Goal: Feedback & Contribution: Leave review/rating

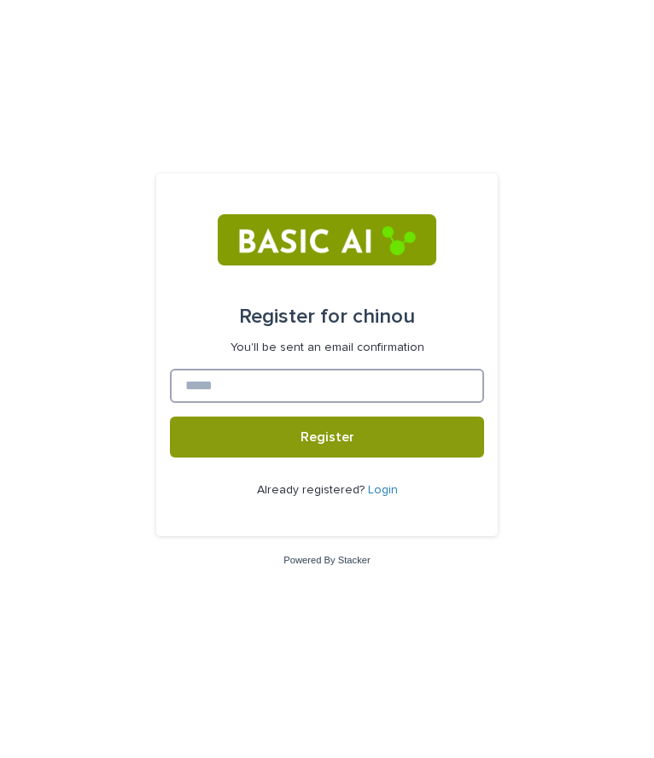
click at [256, 387] on input at bounding box center [327, 386] width 314 height 34
type input "*"
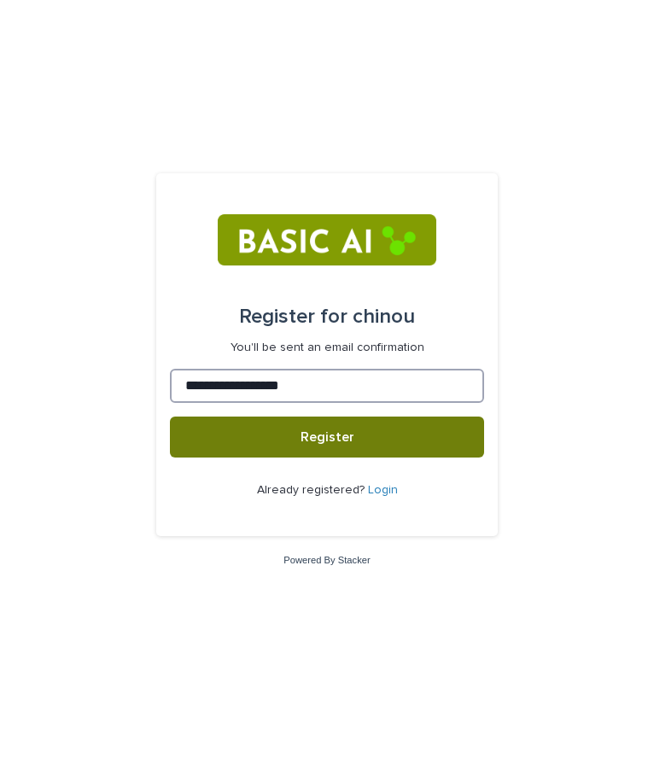
type input "**********"
click at [275, 437] on button "Register" at bounding box center [327, 437] width 314 height 41
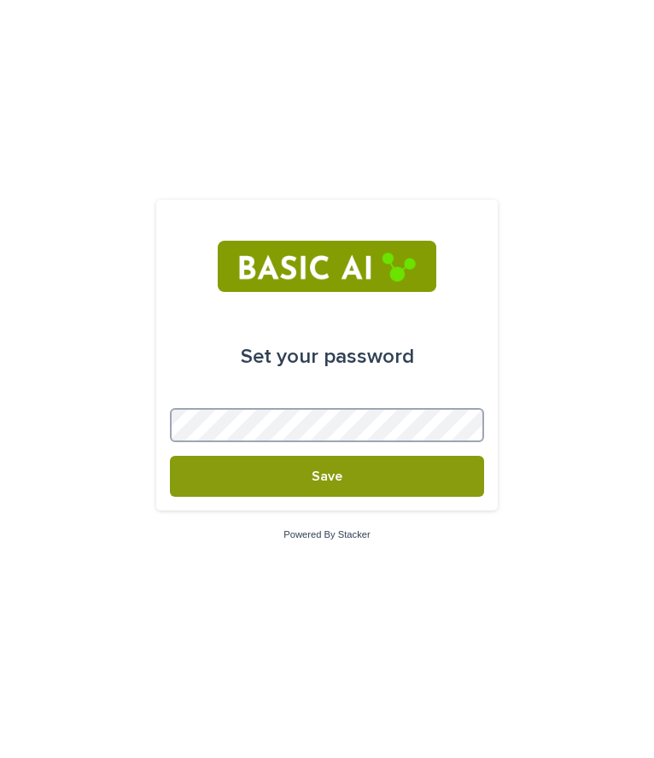
click at [170, 456] on button "Save" at bounding box center [327, 476] width 314 height 41
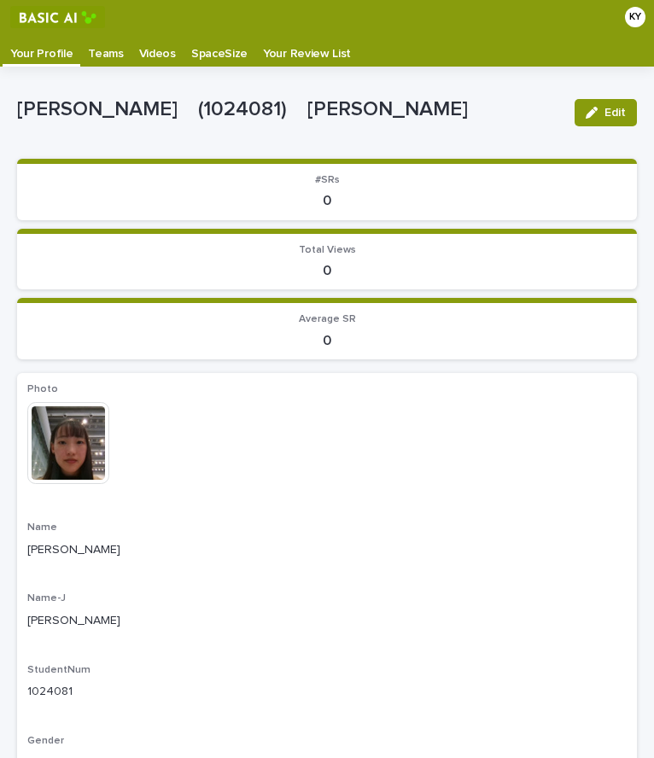
click at [156, 56] on p "Videos" at bounding box center [157, 47] width 37 height 27
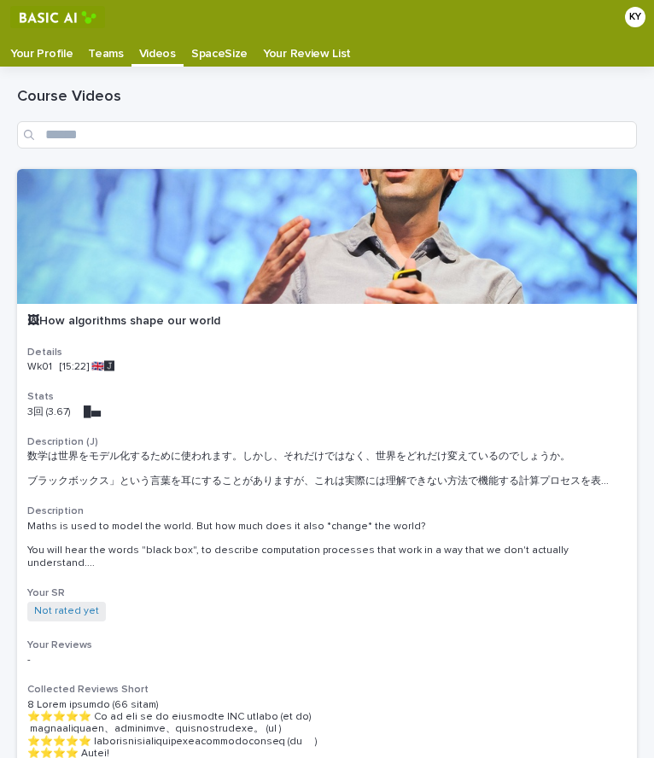
click at [43, 51] on p "Your Profile" at bounding box center [41, 47] width 62 height 27
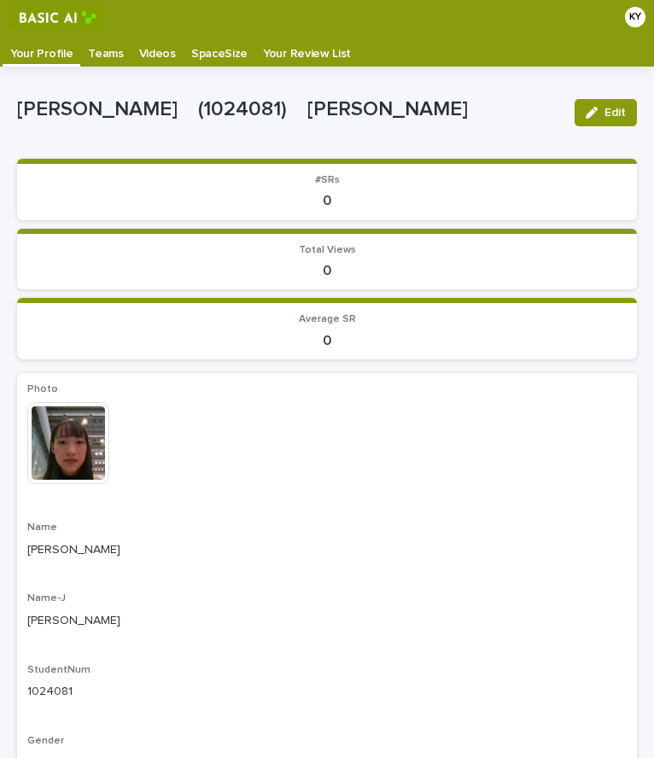
click at [145, 39] on p "Videos" at bounding box center [157, 47] width 37 height 27
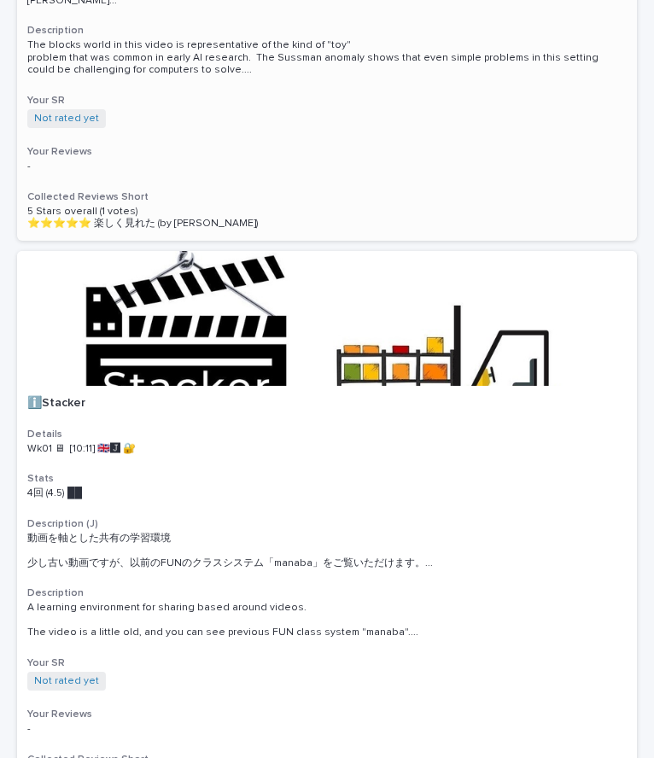
scroll to position [1260, 0]
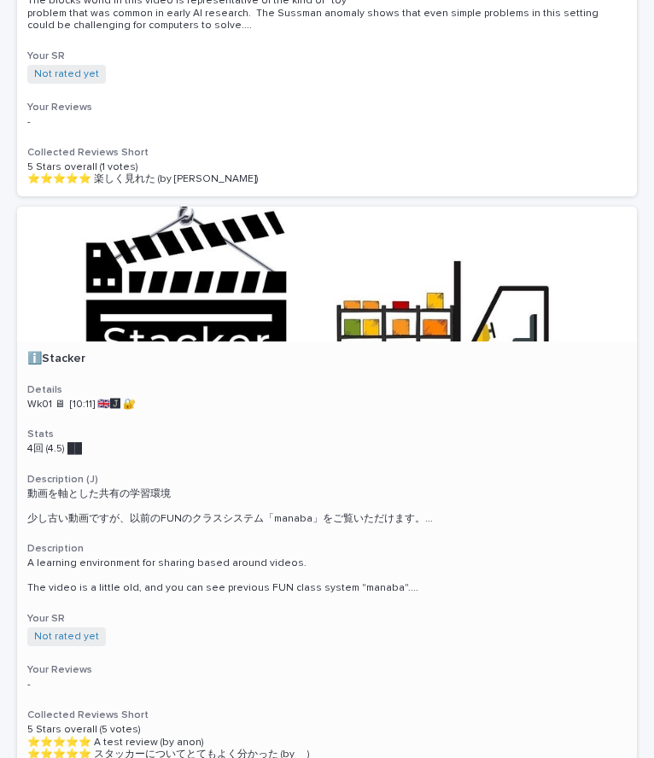
click at [84, 399] on p "Wk01 🖥 [10:11] 🇬🇧🅹️ 🔐" at bounding box center [326, 405] width 599 height 12
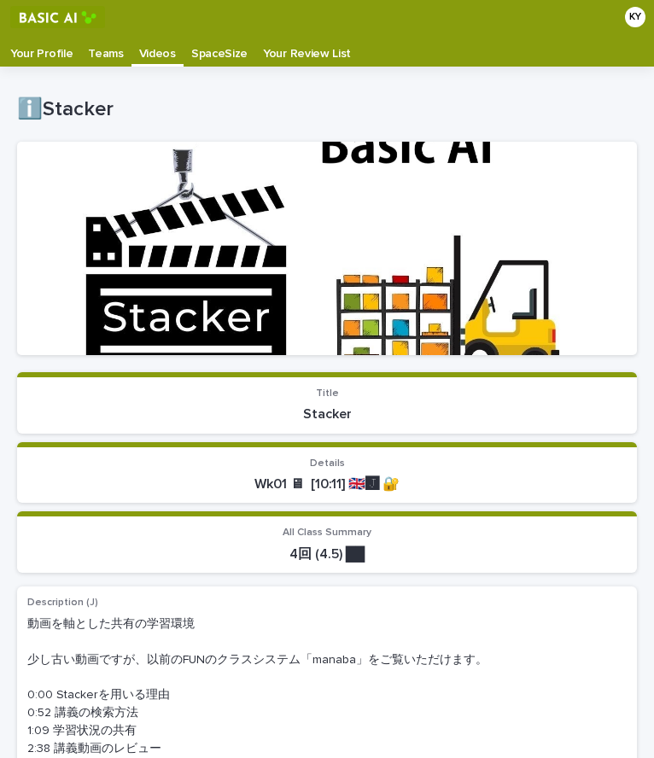
scroll to position [34, 0]
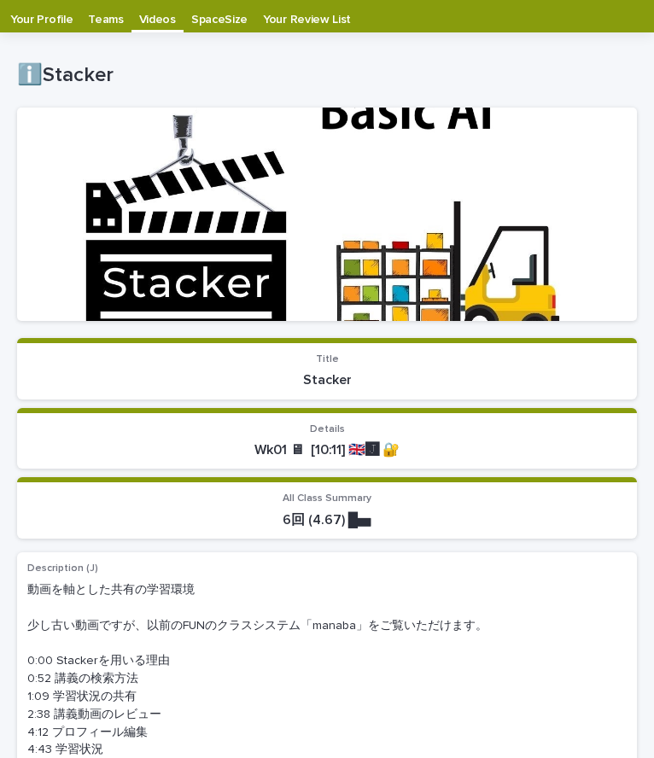
click at [146, 20] on p "Videos" at bounding box center [157, 13] width 37 height 27
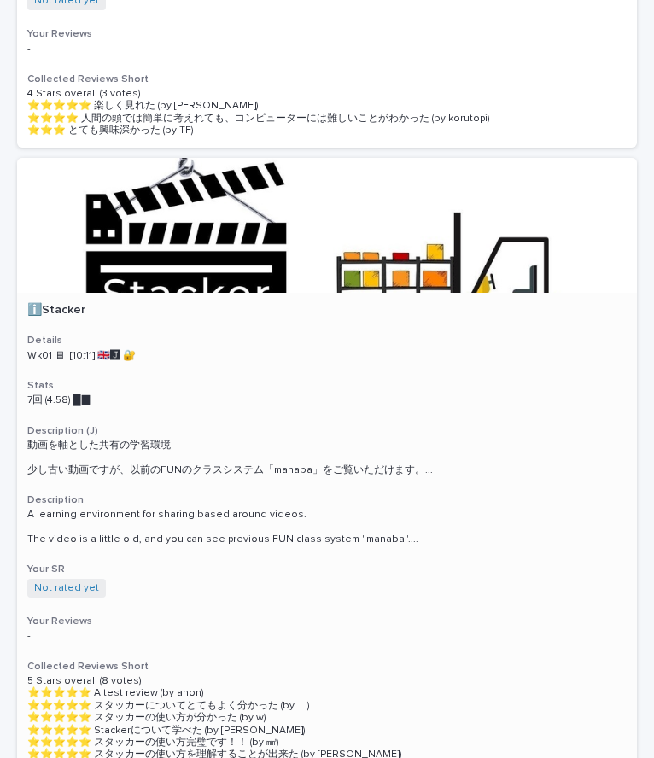
scroll to position [1333, 0]
click at [171, 235] on div at bounding box center [327, 225] width 620 height 135
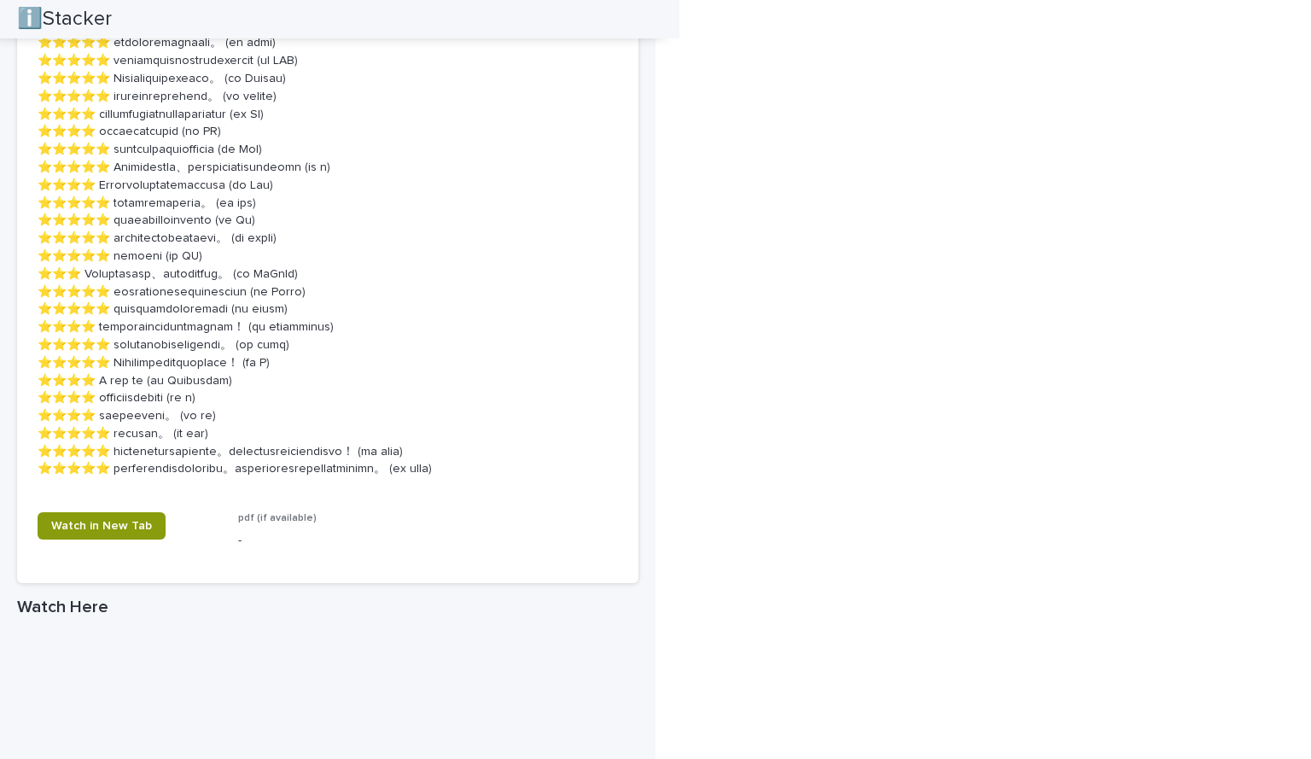
scroll to position [1815, 0]
click at [108, 531] on span "Watch in New Tab" at bounding box center [101, 525] width 101 height 12
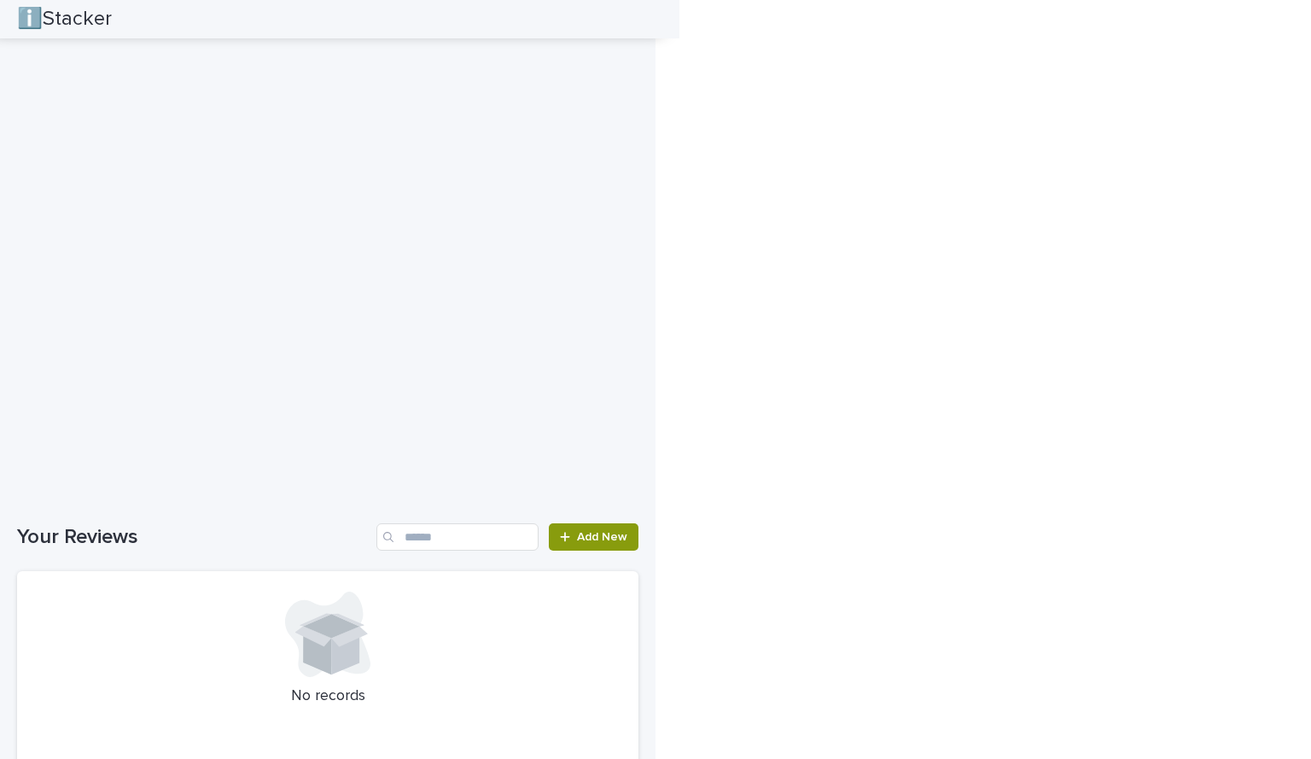
scroll to position [2737, 0]
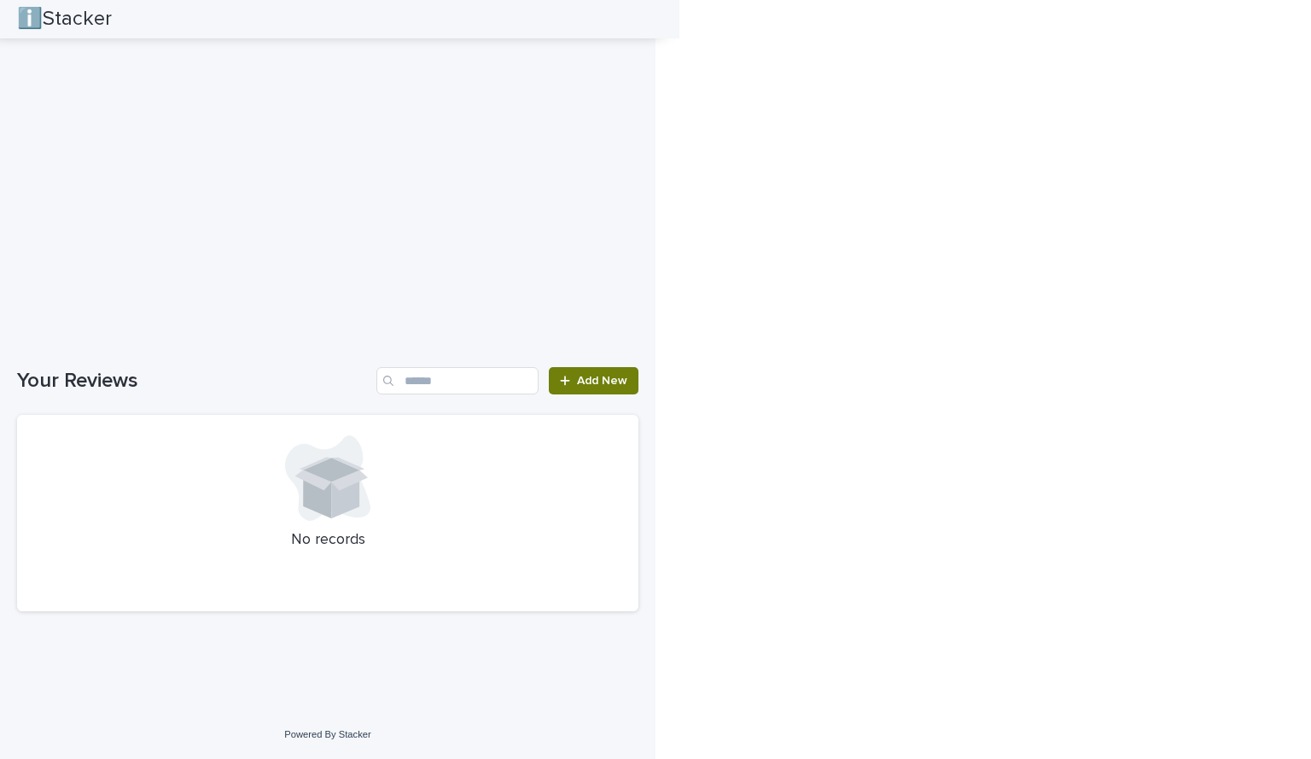
click at [587, 384] on span "Add New" at bounding box center [602, 381] width 50 height 12
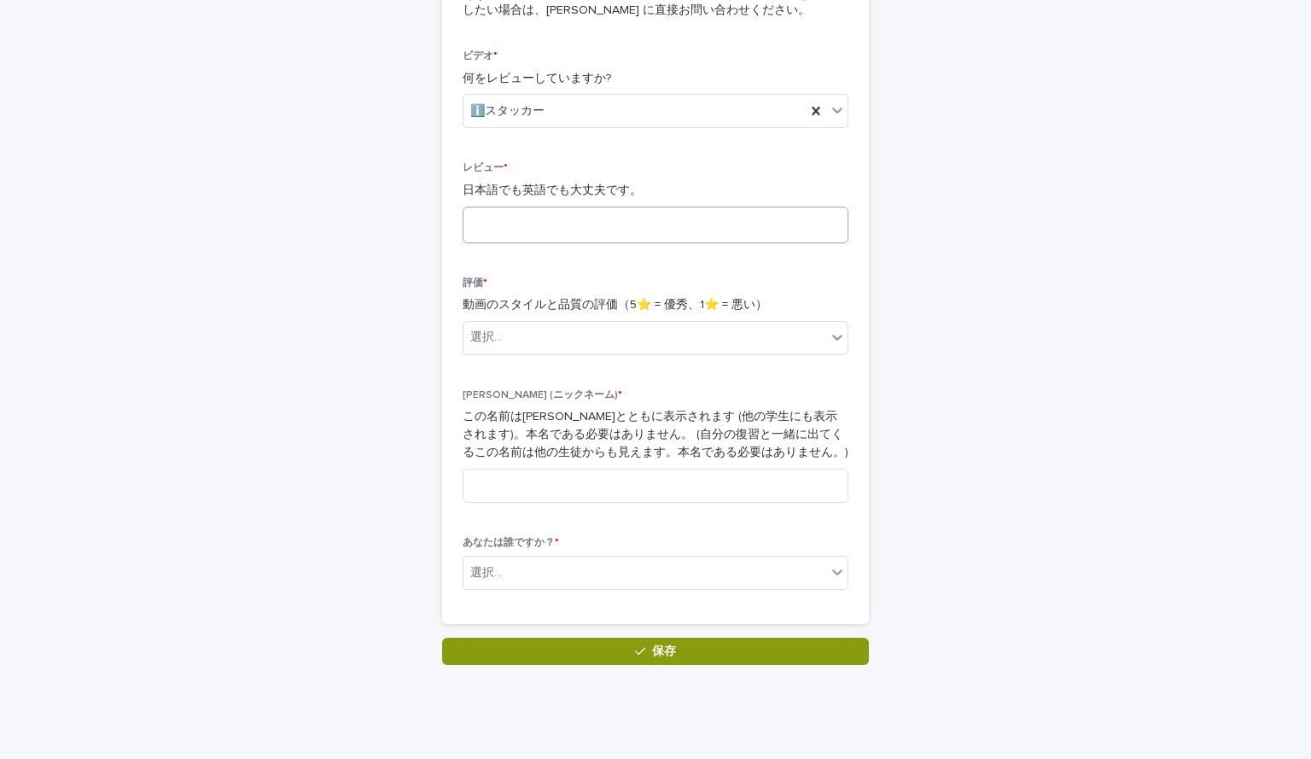
scroll to position [310, 0]
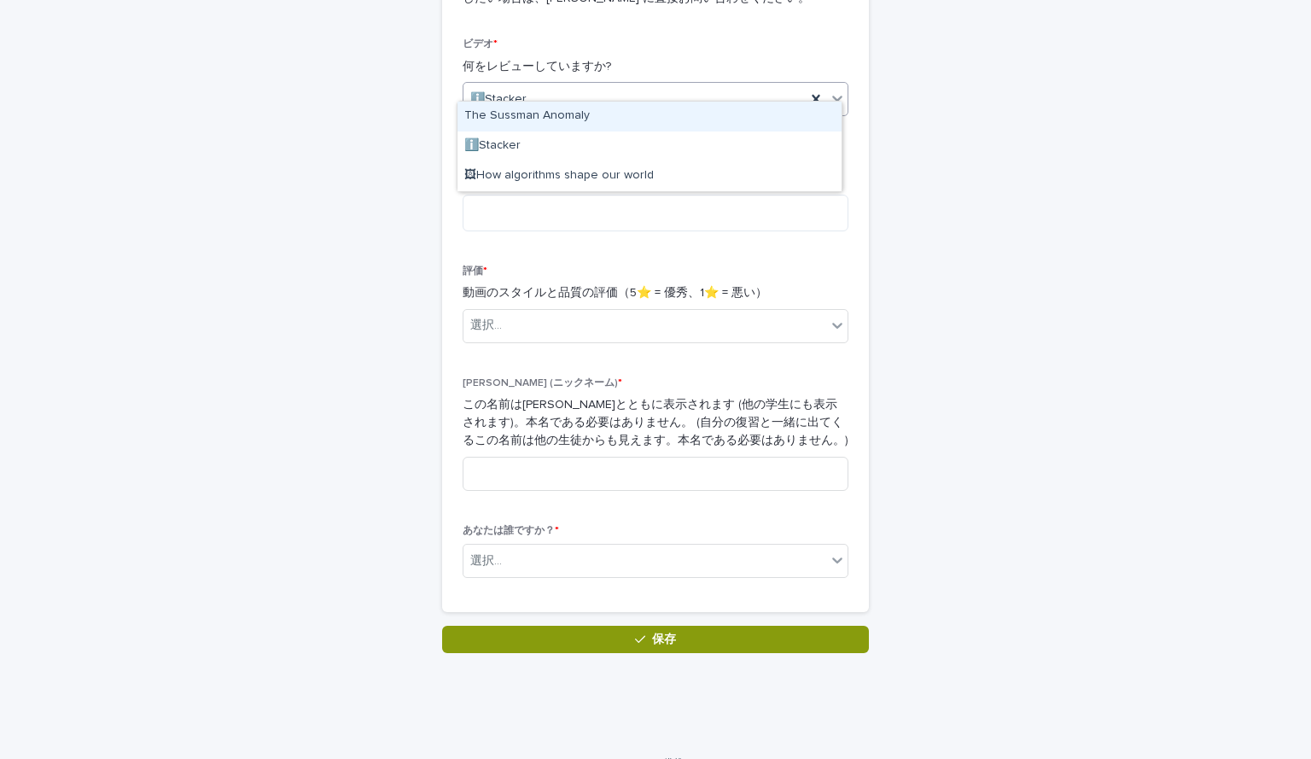
click at [653, 85] on div "ℹ️Stacker" at bounding box center [634, 99] width 342 height 28
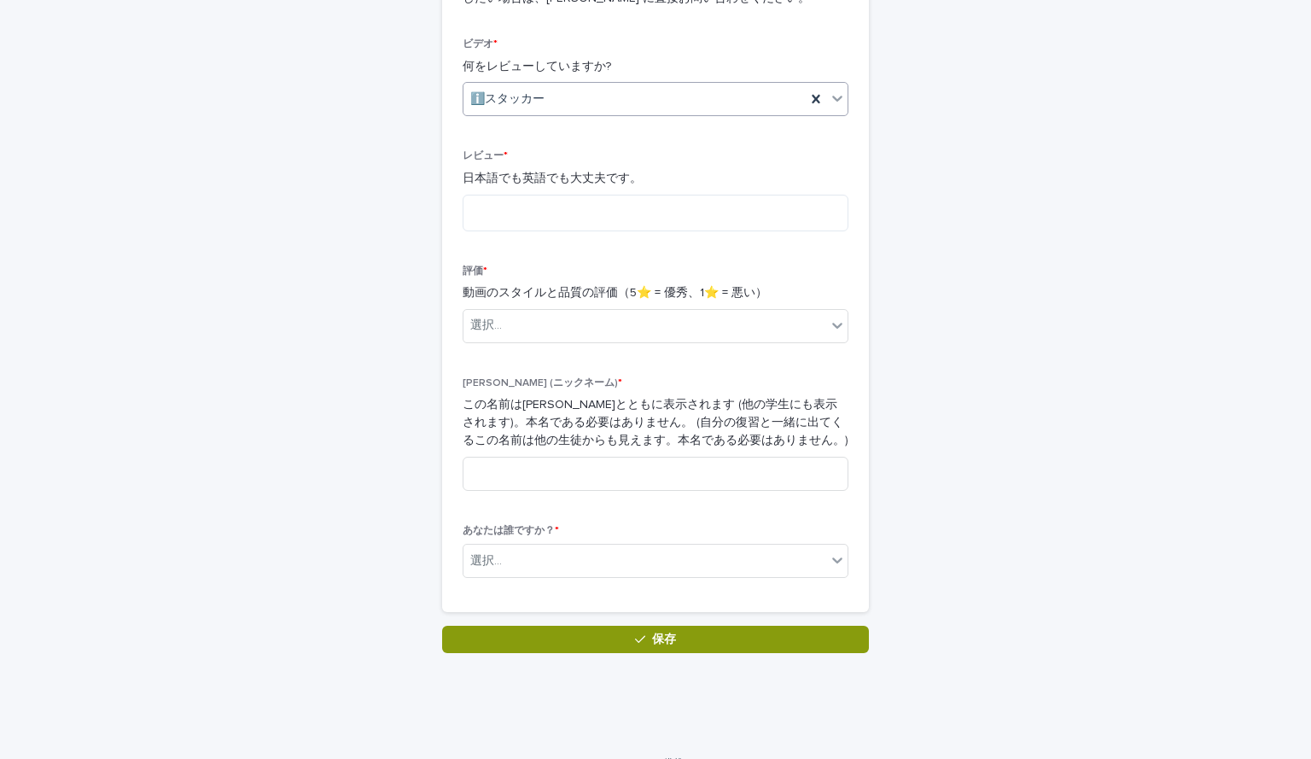
click at [653, 85] on div "ℹ️スタッカー" at bounding box center [634, 99] width 342 height 28
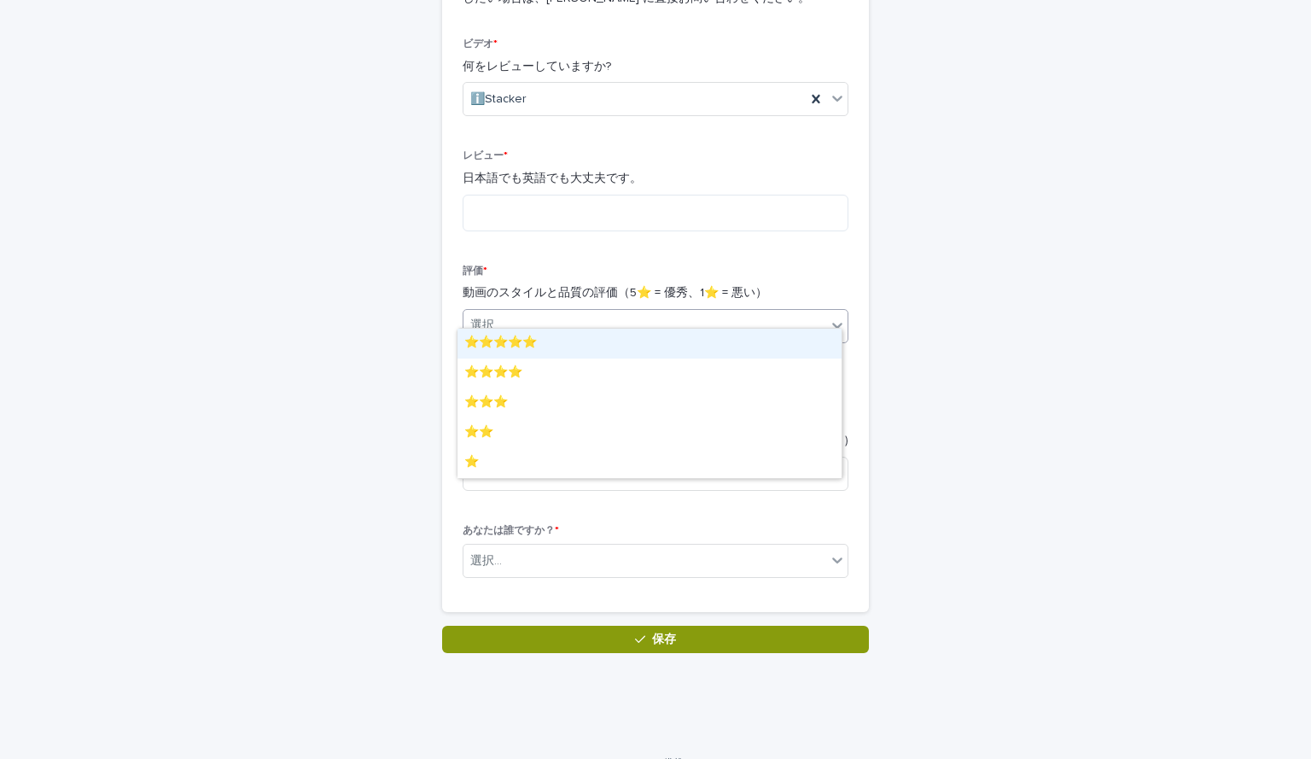
click at [627, 313] on div "選択..." at bounding box center [644, 326] width 363 height 28
click at [617, 339] on div "⭐️⭐️⭐️⭐️⭐️" at bounding box center [649, 344] width 384 height 30
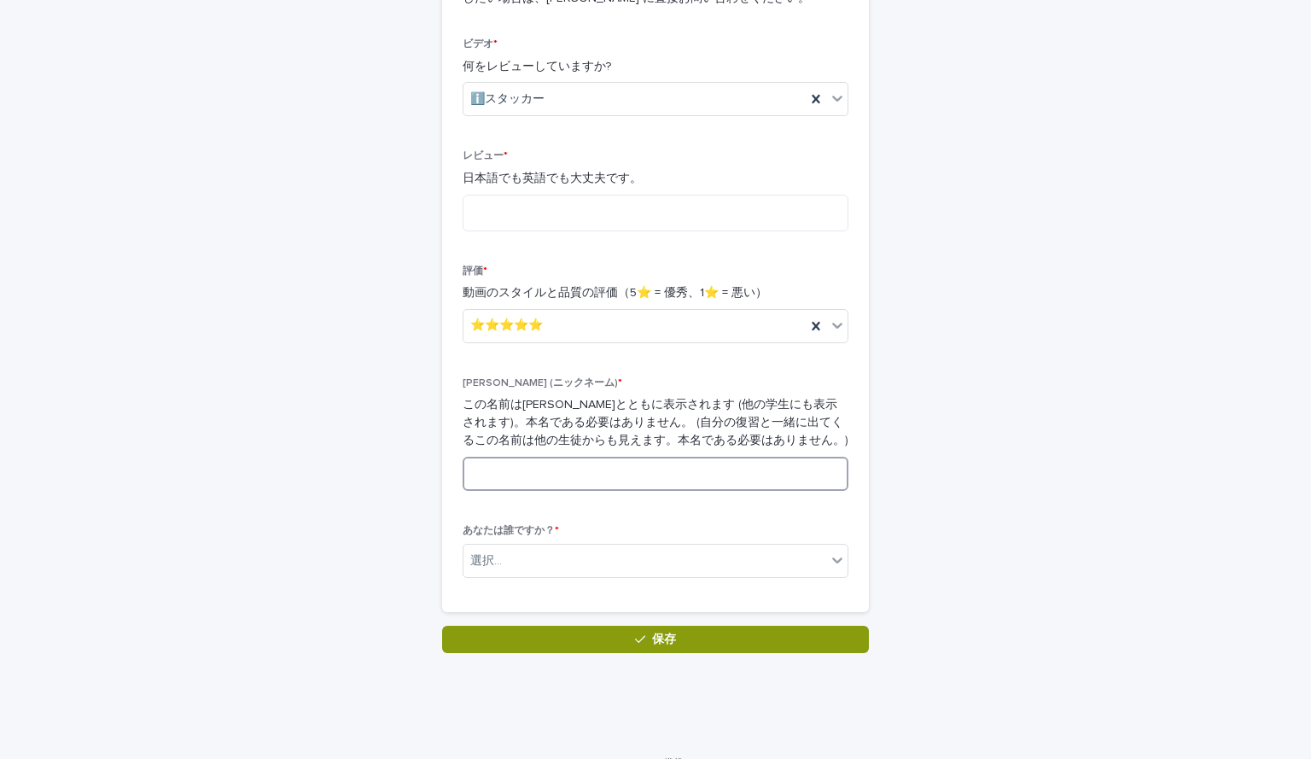
click at [579, 457] on input at bounding box center [656, 474] width 386 height 34
type input "*"
type input "**"
click at [653, 200] on textarea at bounding box center [656, 213] width 386 height 37
type textarea "*"
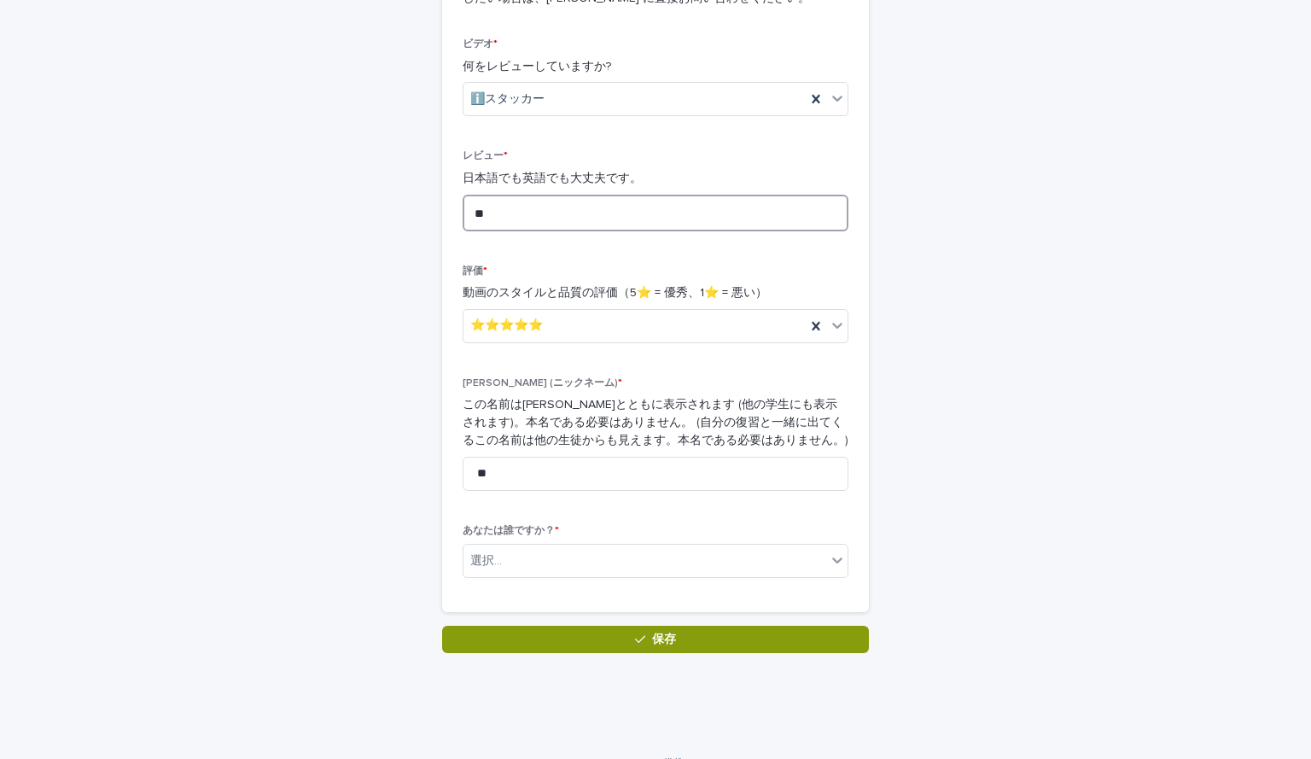
type textarea "*"
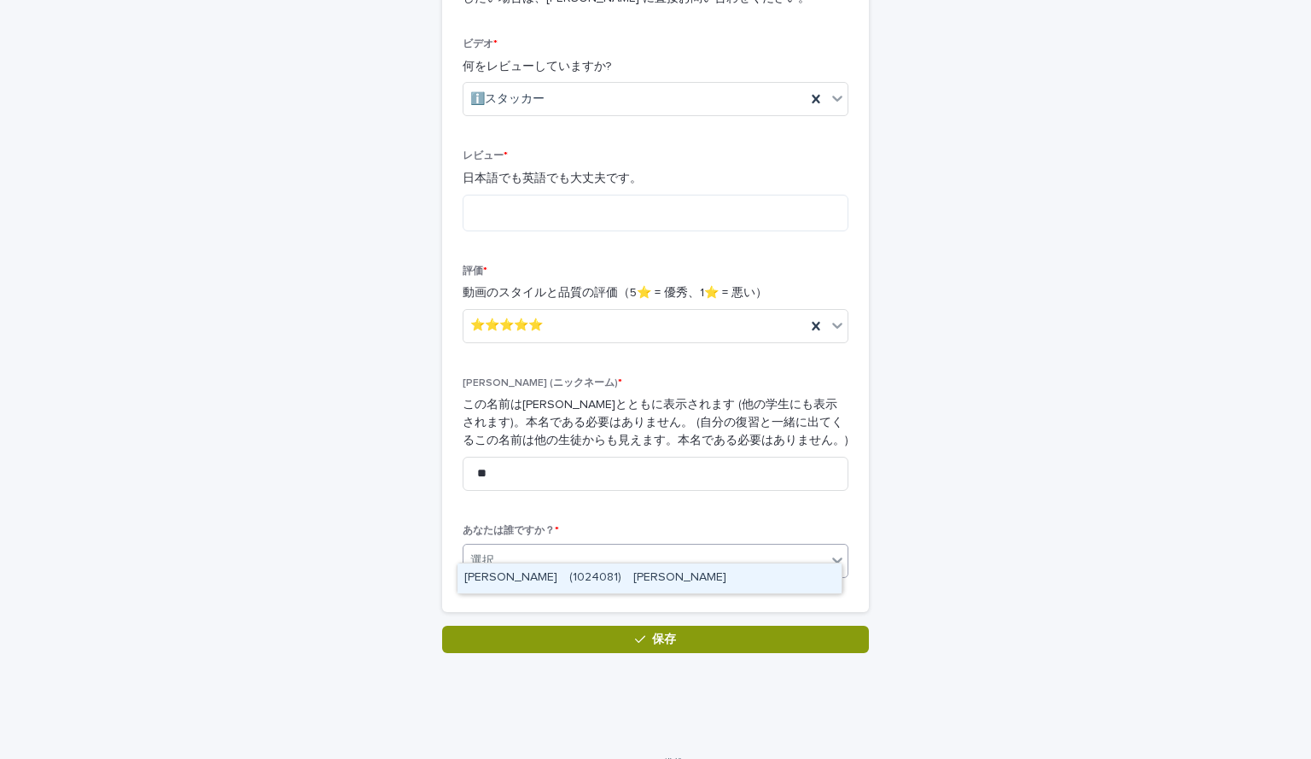
click at [572, 547] on div "選択..." at bounding box center [644, 561] width 363 height 28
click at [572, 565] on div "KAWADA Yuna (1024081) 川田侑奈" at bounding box center [649, 578] width 384 height 30
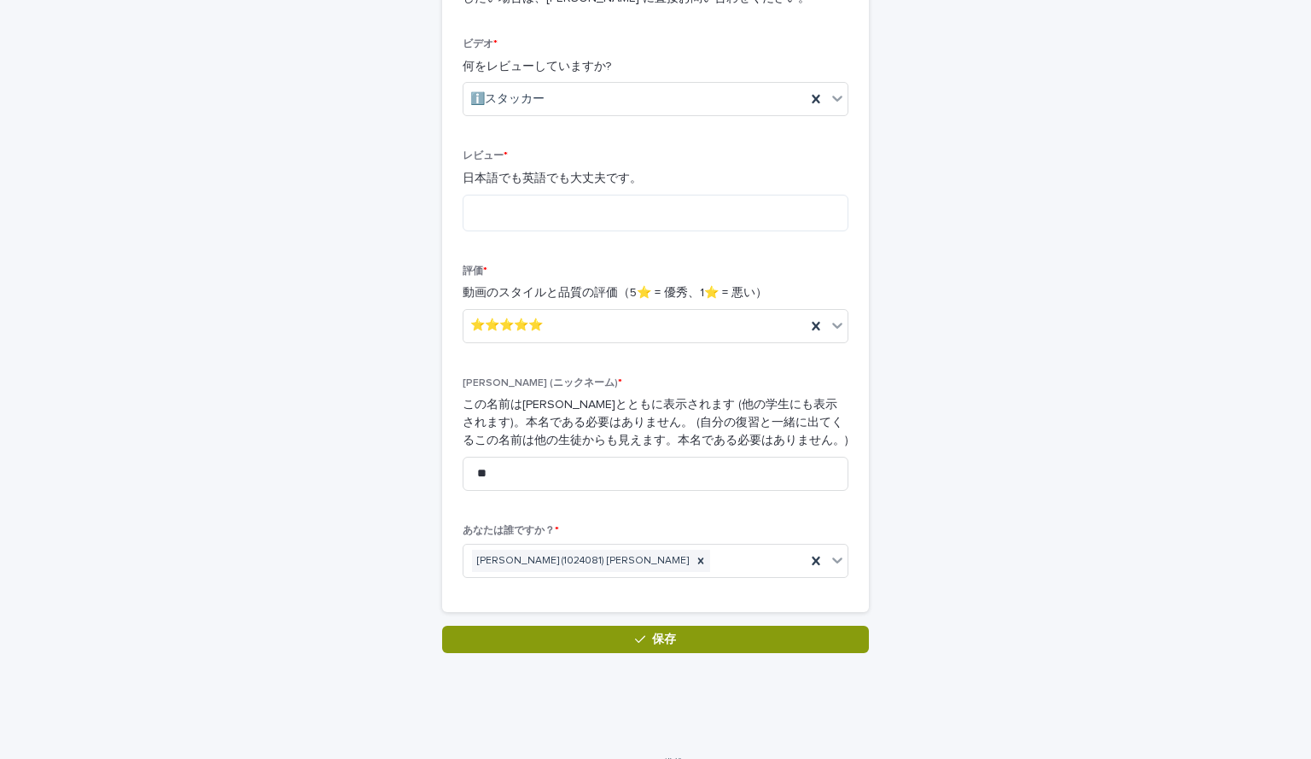
scroll to position [298, 0]
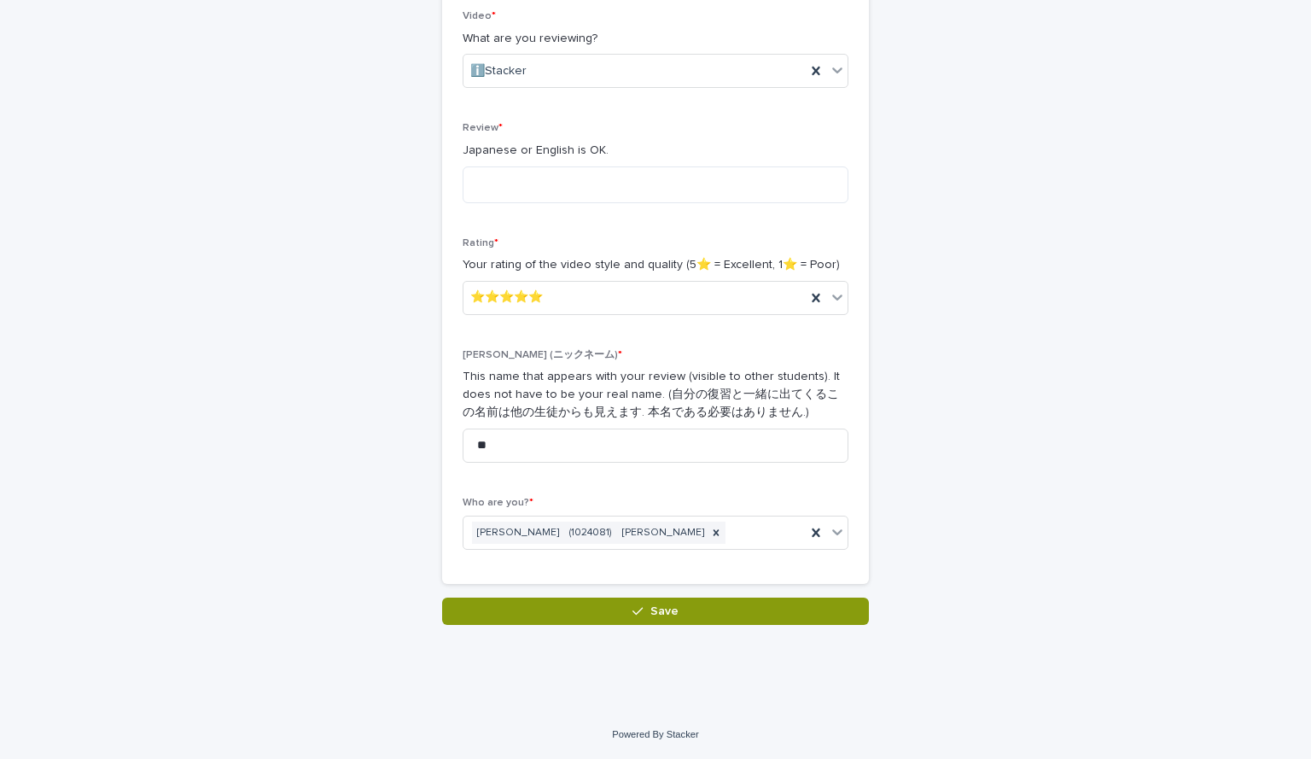
click at [653, 288] on div "Reviews: Thanks for Adding Loading... Saving… Loading... Saving… Loading... Sav…" at bounding box center [655, 191] width 836 height 868
click at [653, 190] on textarea at bounding box center [656, 184] width 386 height 37
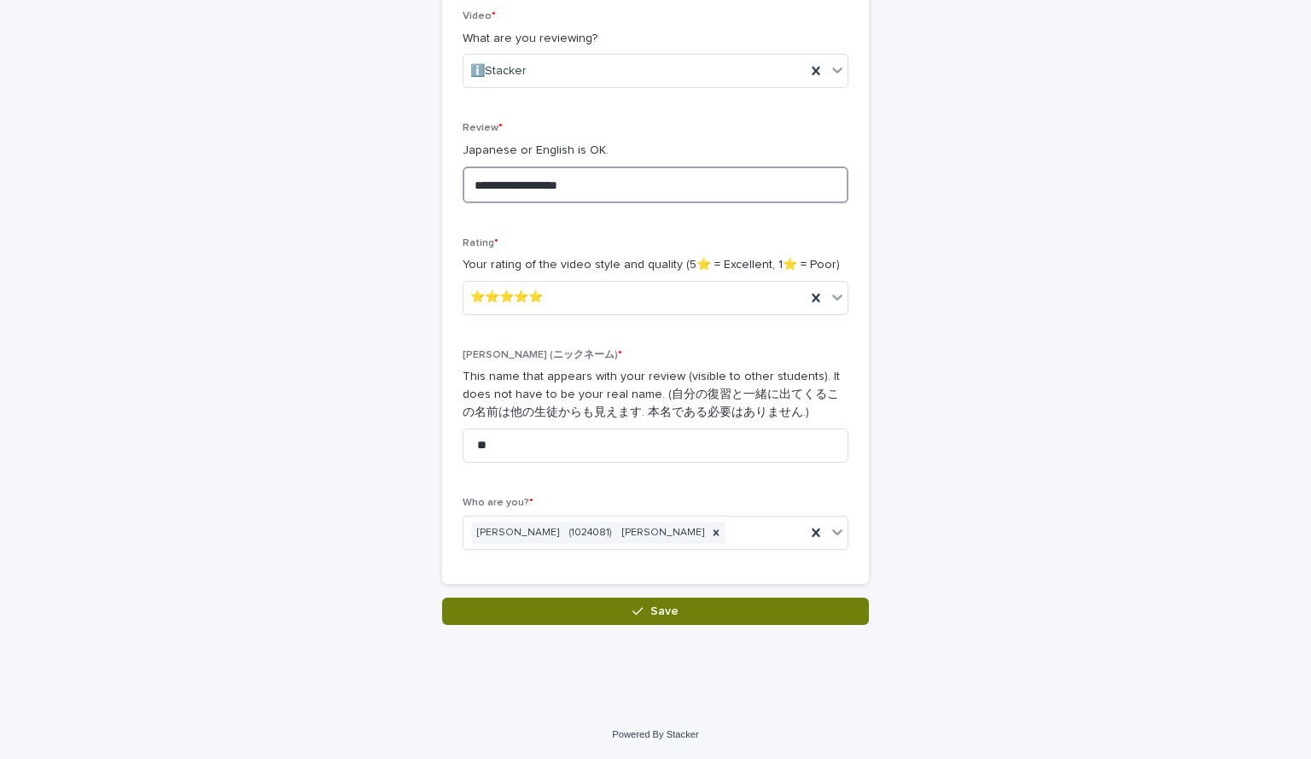
type textarea "**********"
click at [633, 617] on button "Save" at bounding box center [655, 610] width 427 height 27
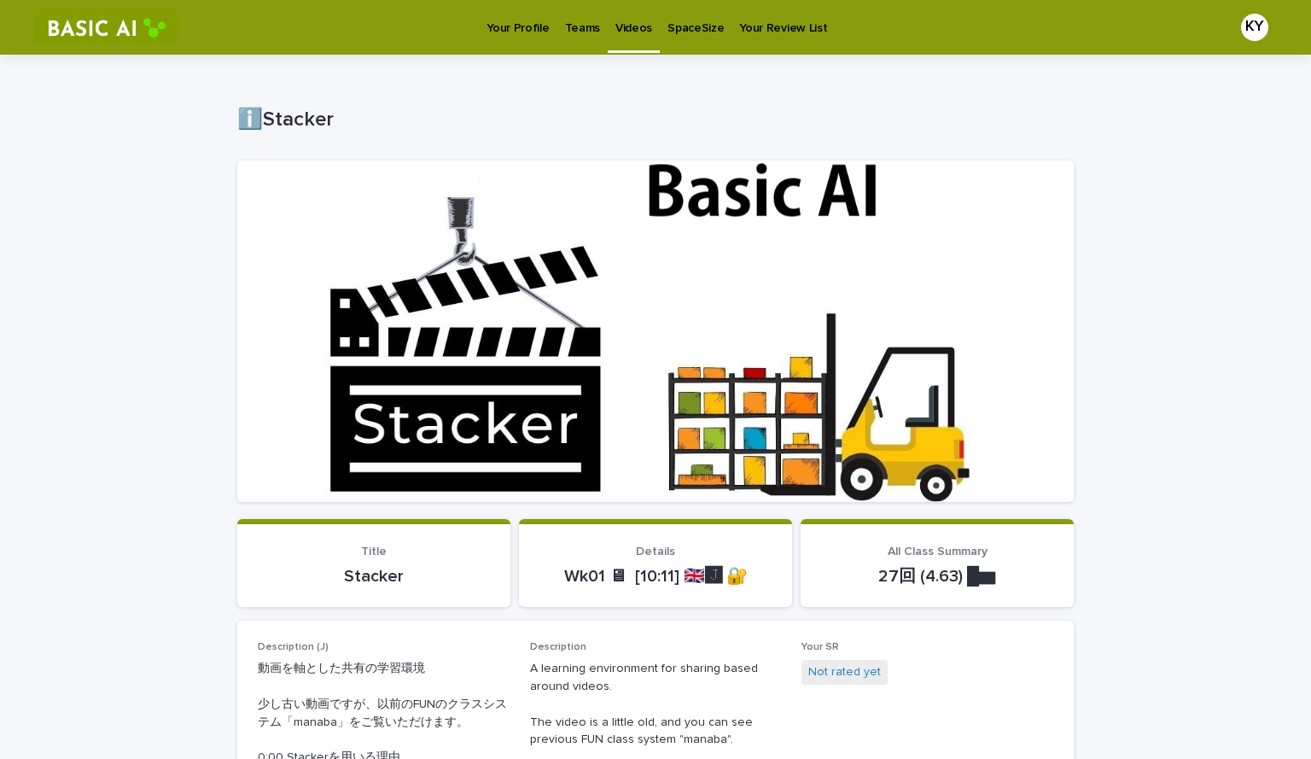
click at [511, 25] on p "Your Profile" at bounding box center [517, 18] width 62 height 36
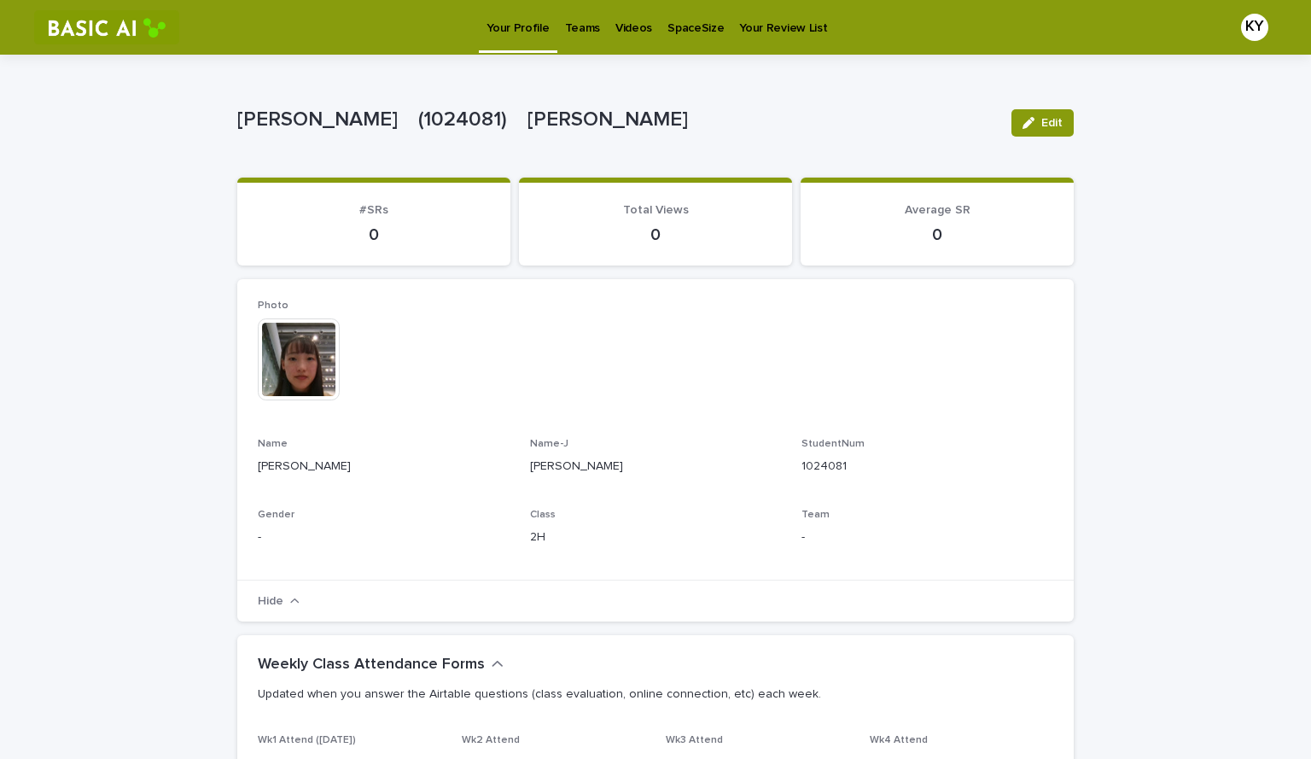
click at [682, 38] on link "SpaceSize" at bounding box center [696, 26] width 72 height 53
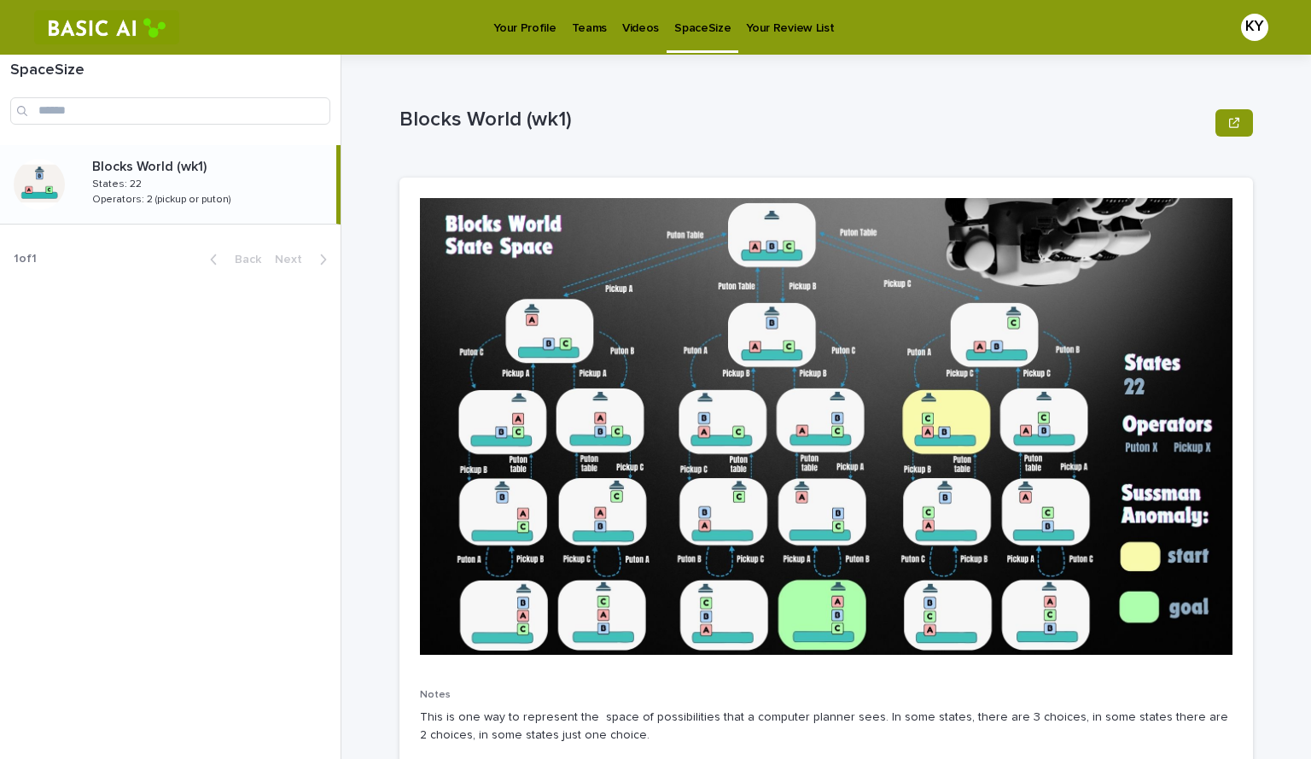
click at [624, 31] on p "Videos" at bounding box center [640, 18] width 37 height 36
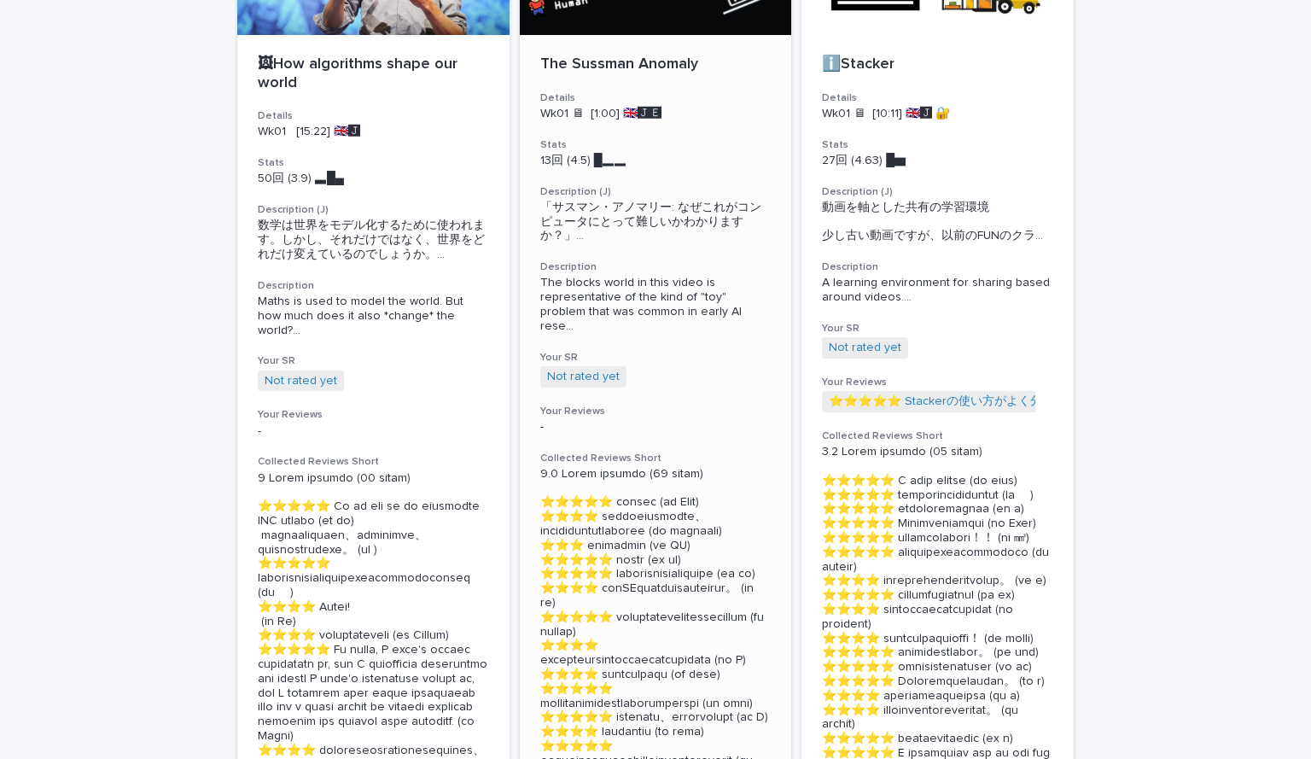
scroll to position [256, 0]
click at [317, 377] on link "Not rated yet" at bounding box center [301, 380] width 73 height 15
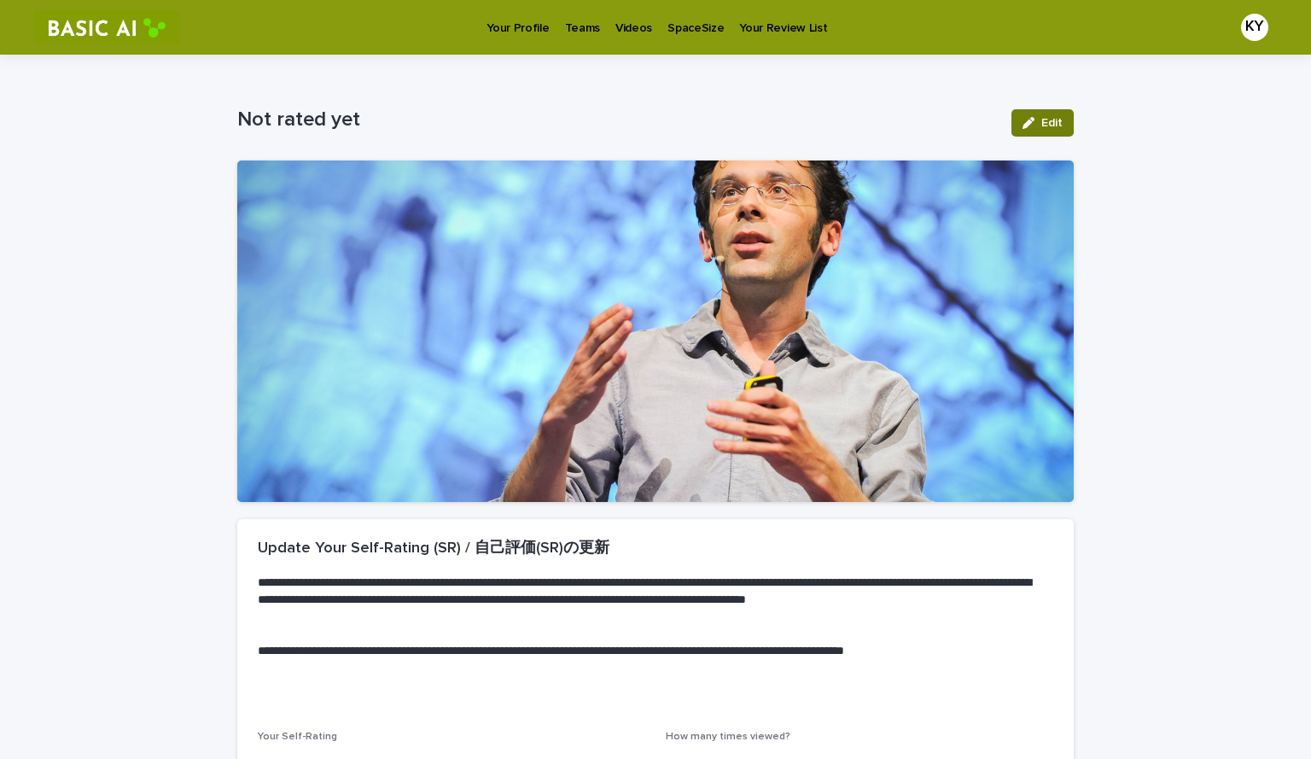
click at [1017, 112] on button "Edit" at bounding box center [1042, 122] width 62 height 27
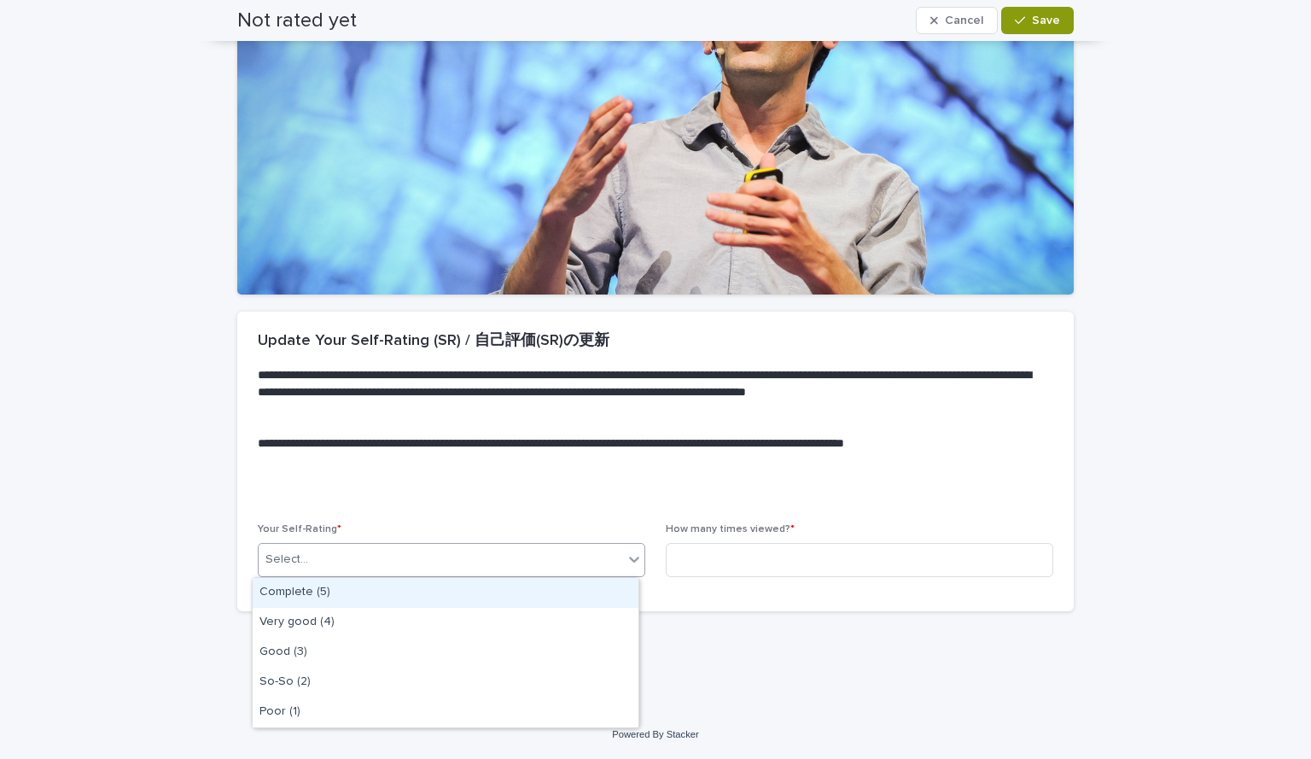
click at [592, 550] on div "Select..." at bounding box center [441, 559] width 364 height 28
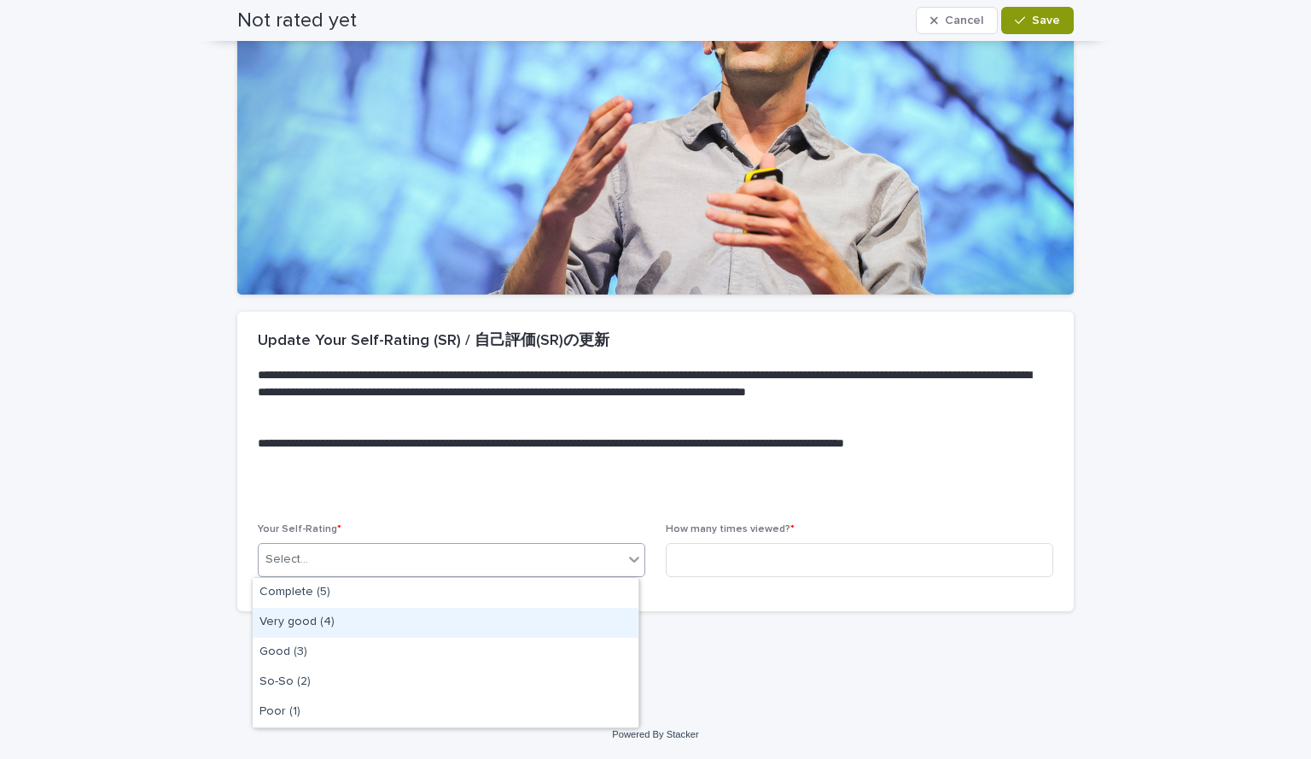
click at [448, 614] on div "Very good (4)" at bounding box center [446, 623] width 386 height 30
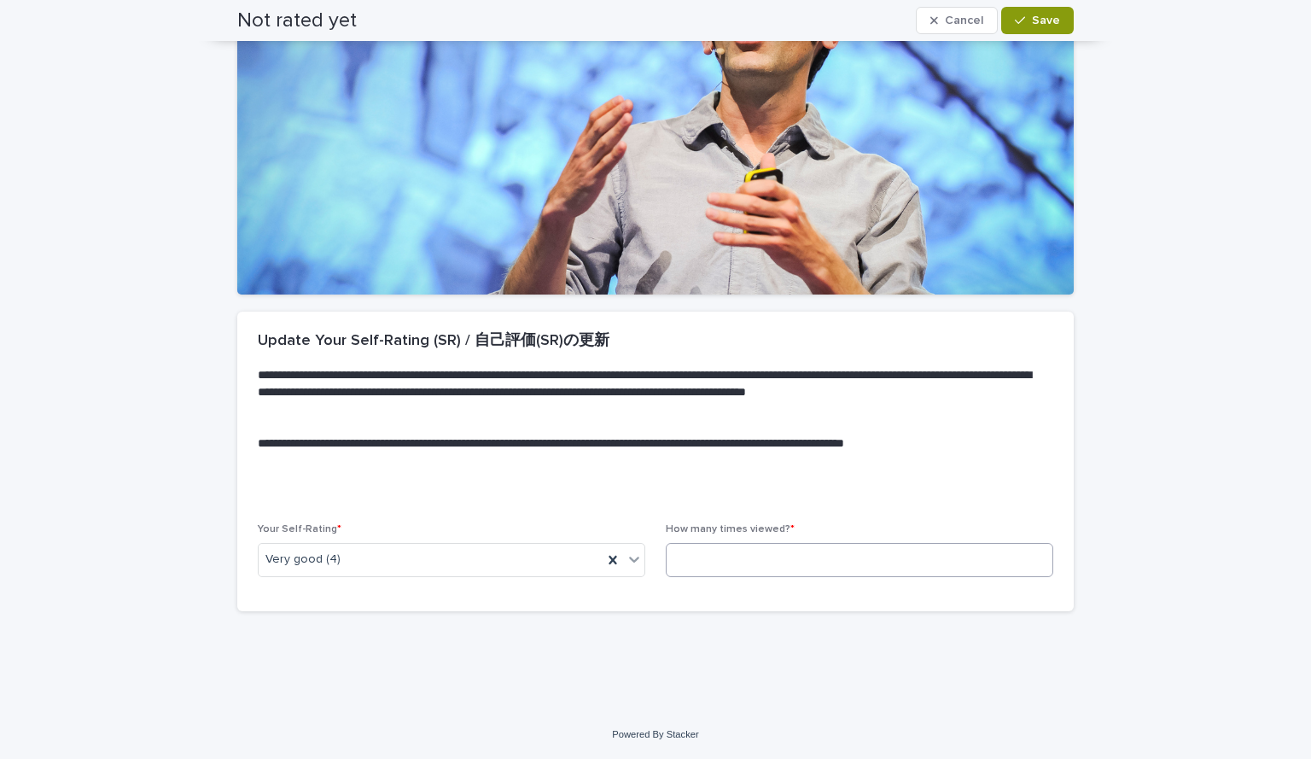
drag, startPoint x: 858, startPoint y: 539, endPoint x: 865, endPoint y: 566, distance: 28.4
click at [865, 566] on div "How many times viewed? *" at bounding box center [859, 556] width 387 height 67
click at [865, 566] on input at bounding box center [859, 560] width 387 height 34
type input "*"
click at [1037, 26] on button "Save" at bounding box center [1037, 20] width 73 height 27
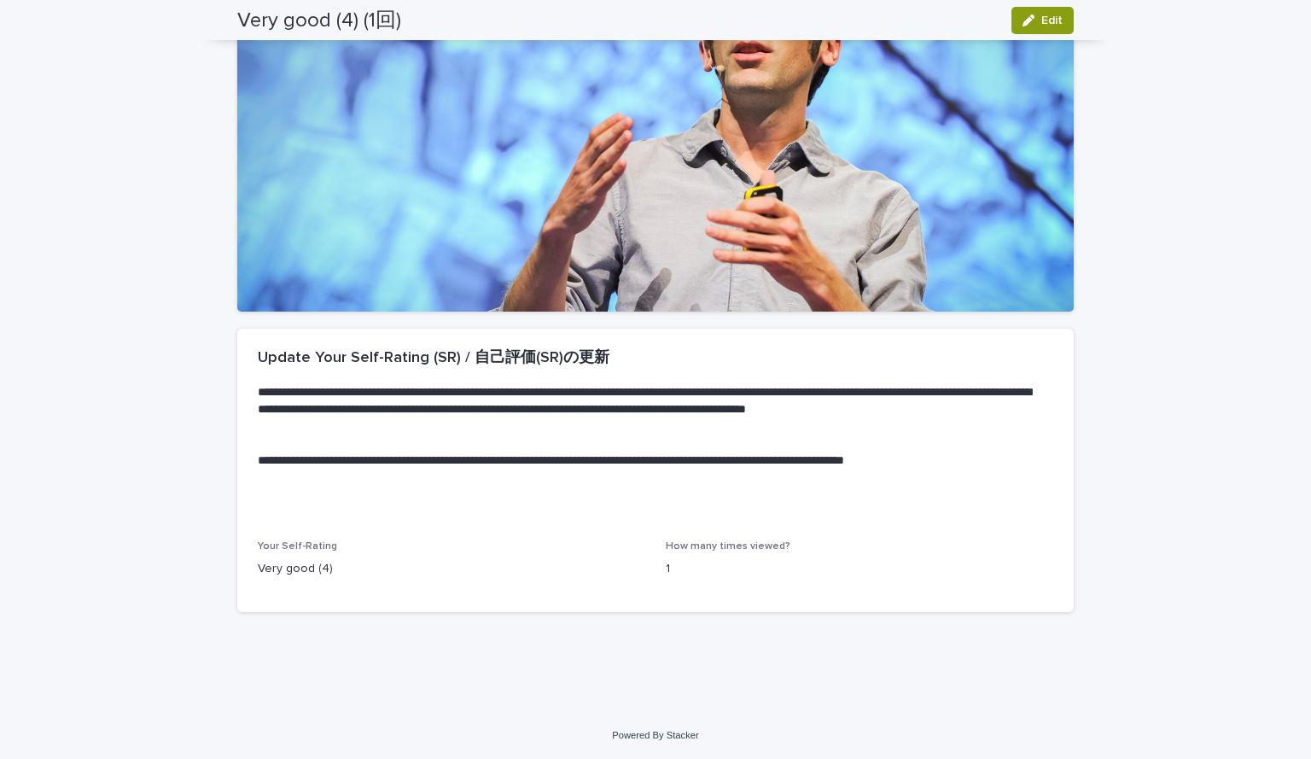
scroll to position [0, 0]
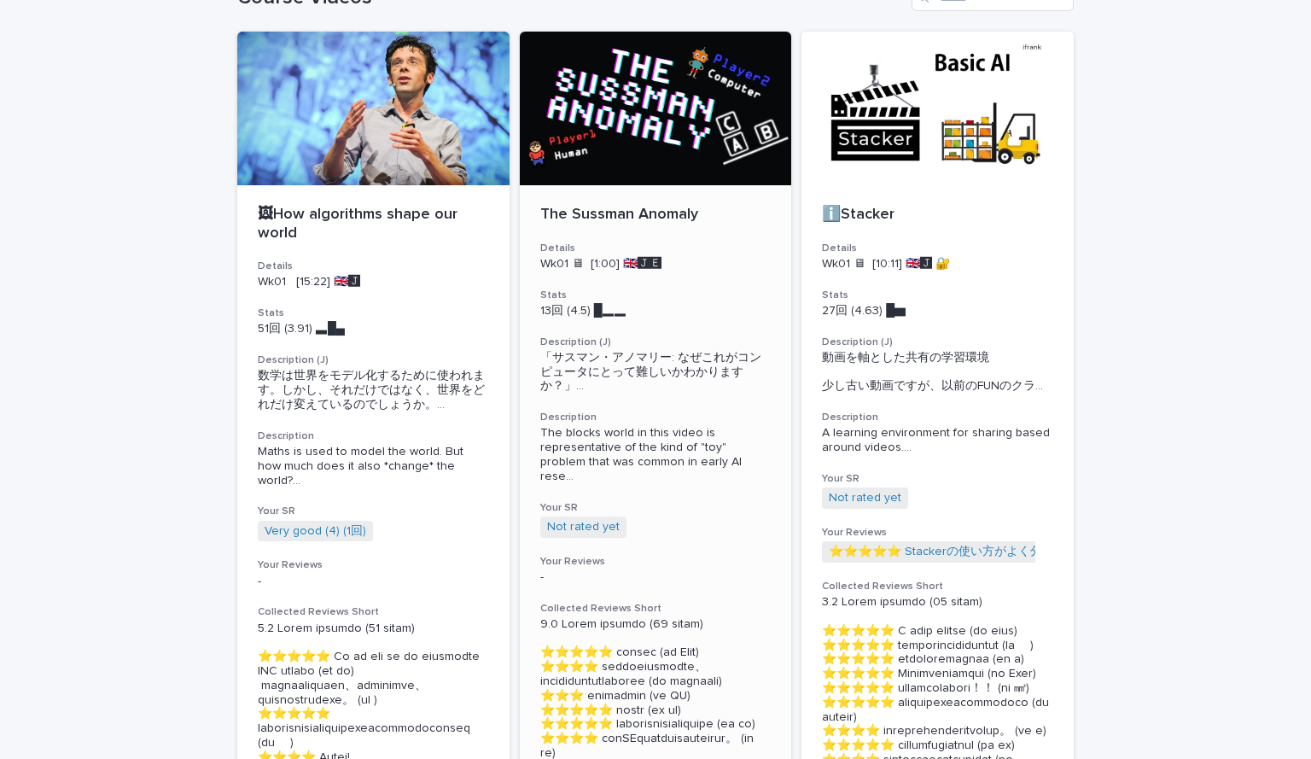
scroll to position [108, 0]
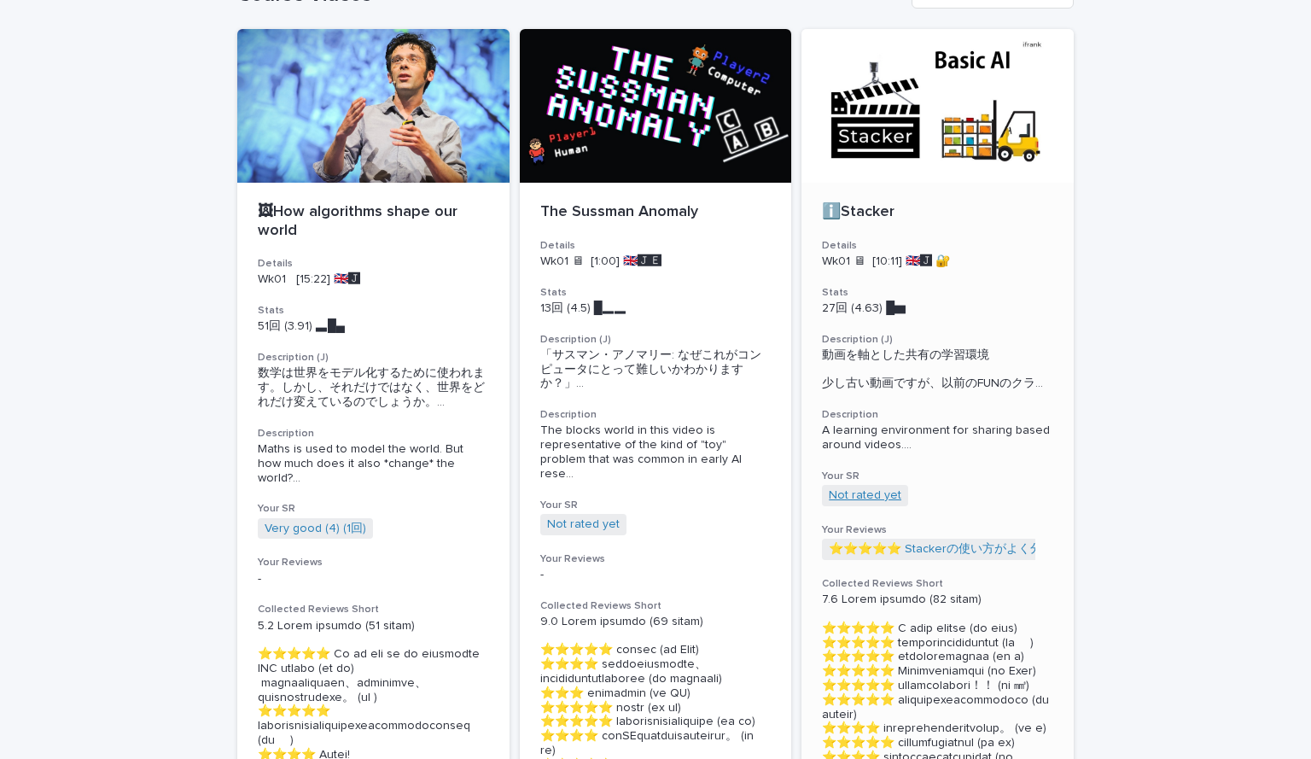
click at [850, 503] on link "Not rated yet" at bounding box center [865, 495] width 73 height 15
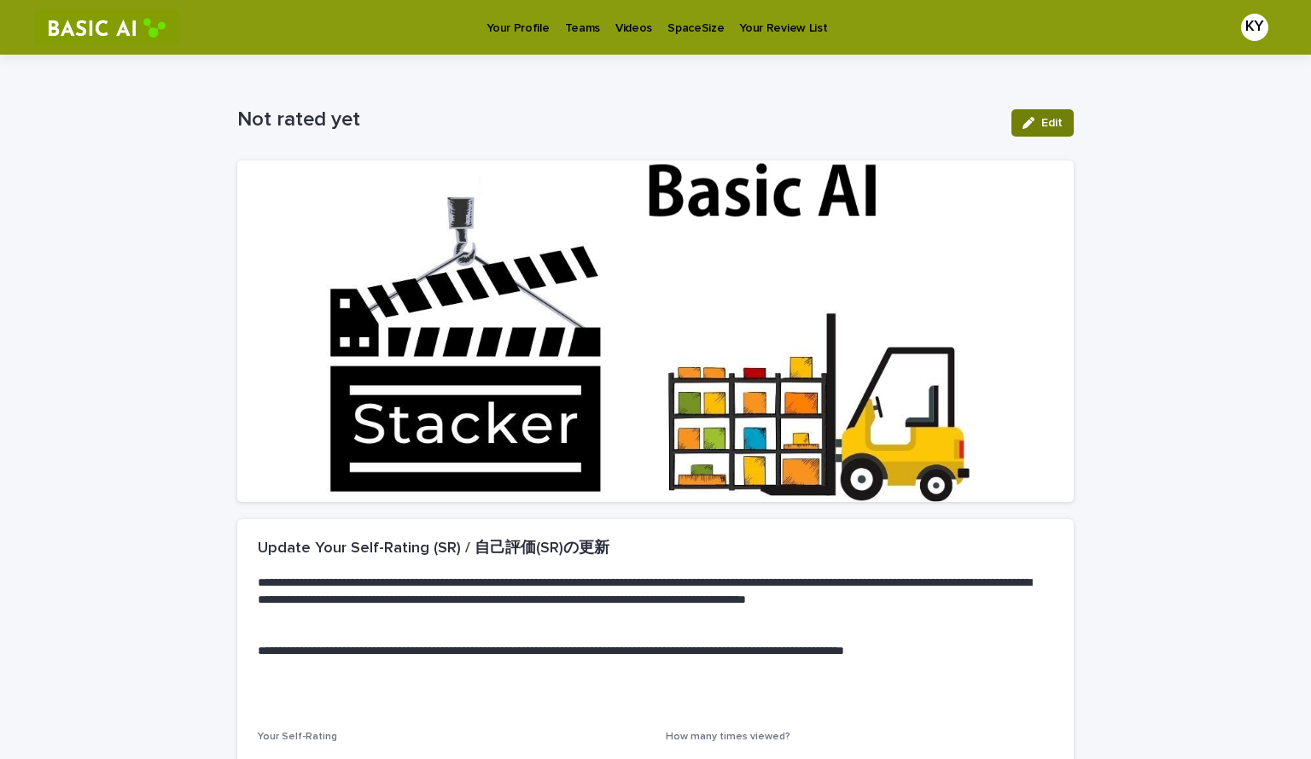
click at [1025, 126] on icon "button" at bounding box center [1029, 123] width 12 height 12
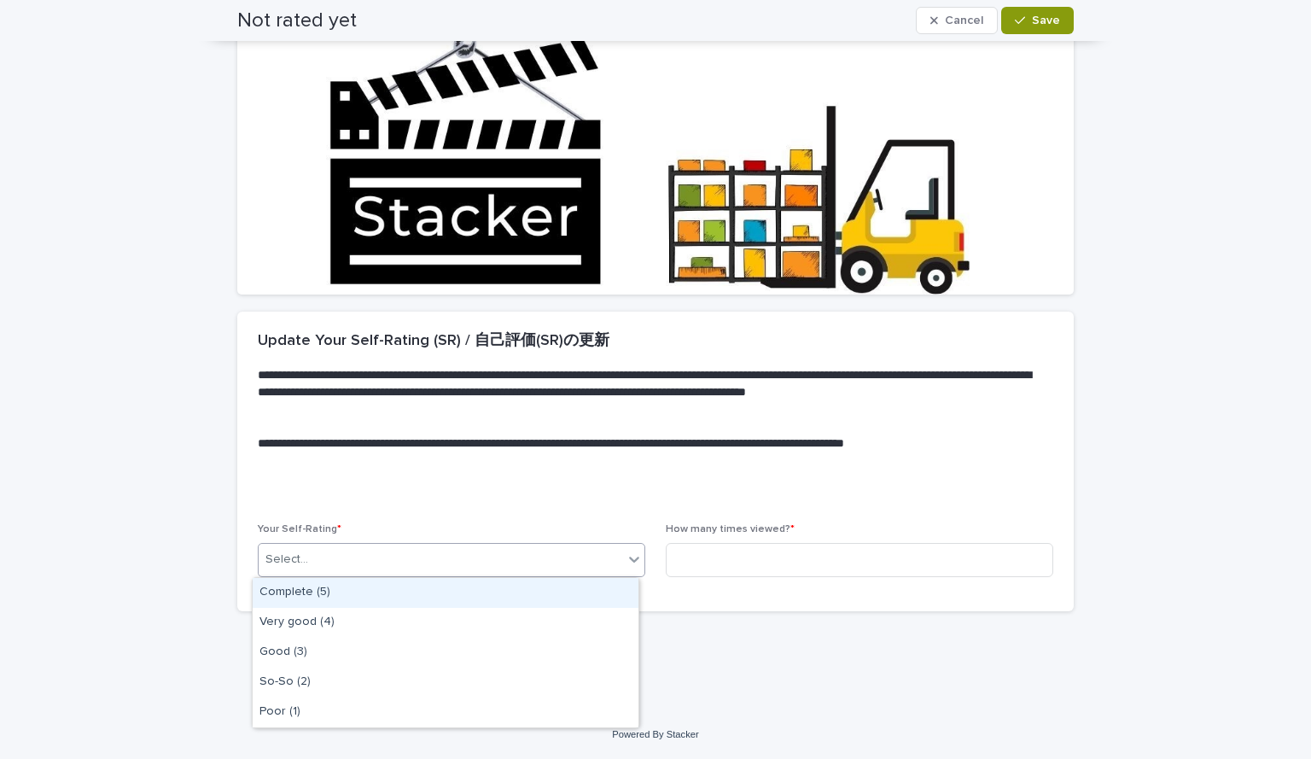
click at [561, 562] on div "Select..." at bounding box center [441, 559] width 364 height 28
click at [513, 591] on div "Complete (5)" at bounding box center [446, 593] width 386 height 30
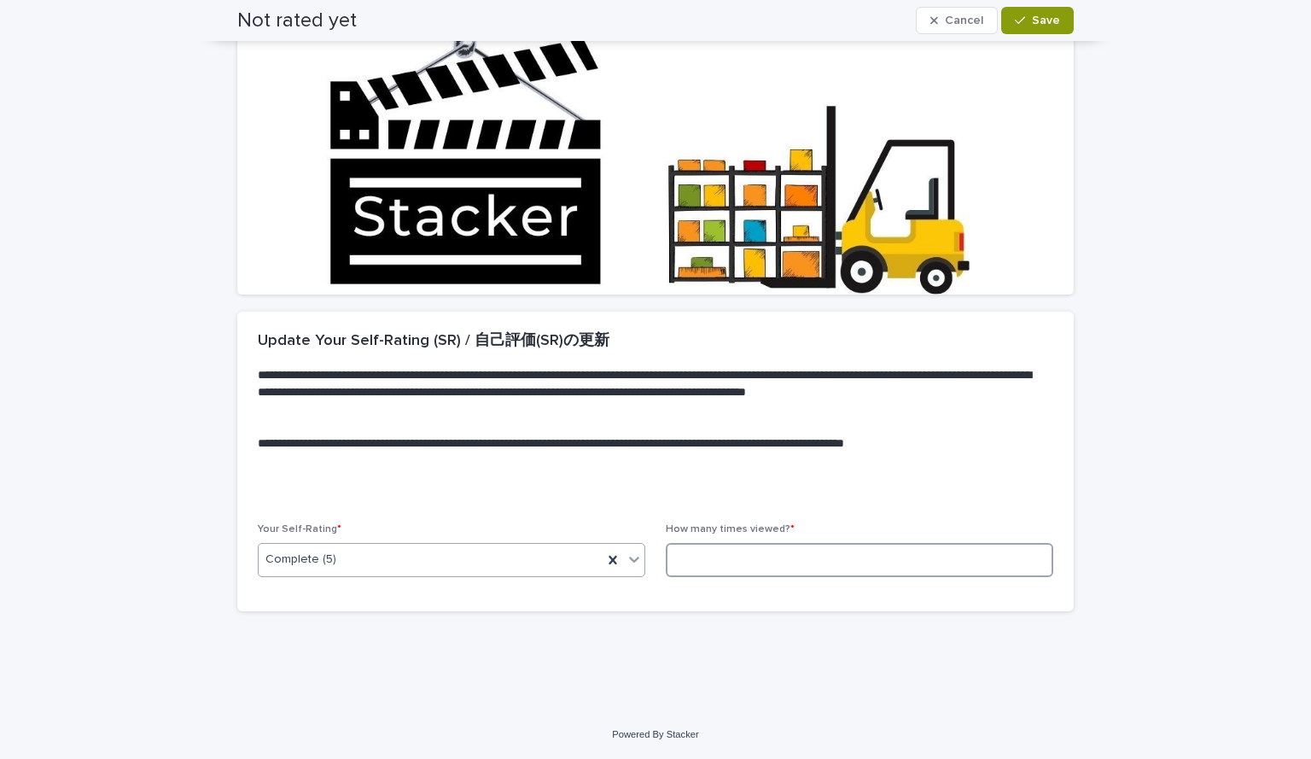
click at [730, 562] on input at bounding box center [859, 560] width 387 height 34
type input "*"
click at [1037, 16] on span "Save" at bounding box center [1046, 21] width 28 height 12
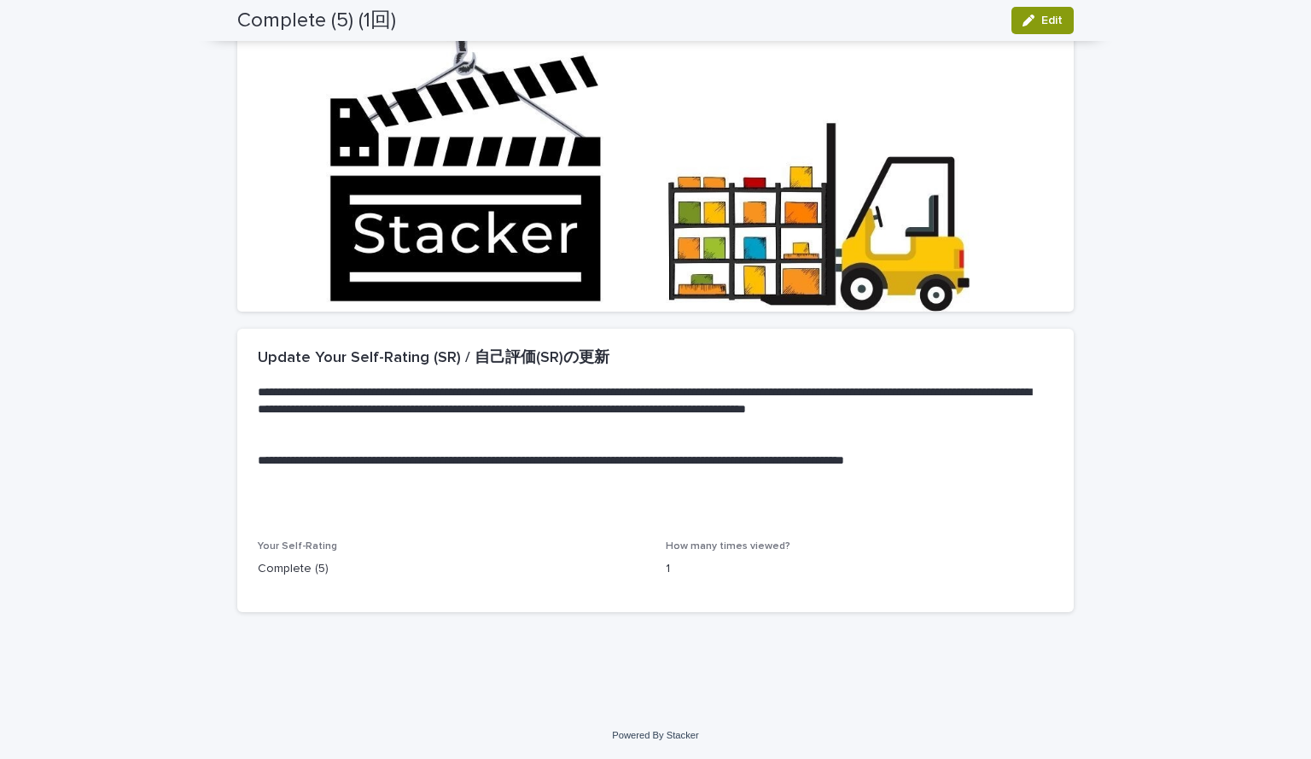
scroll to position [0, 0]
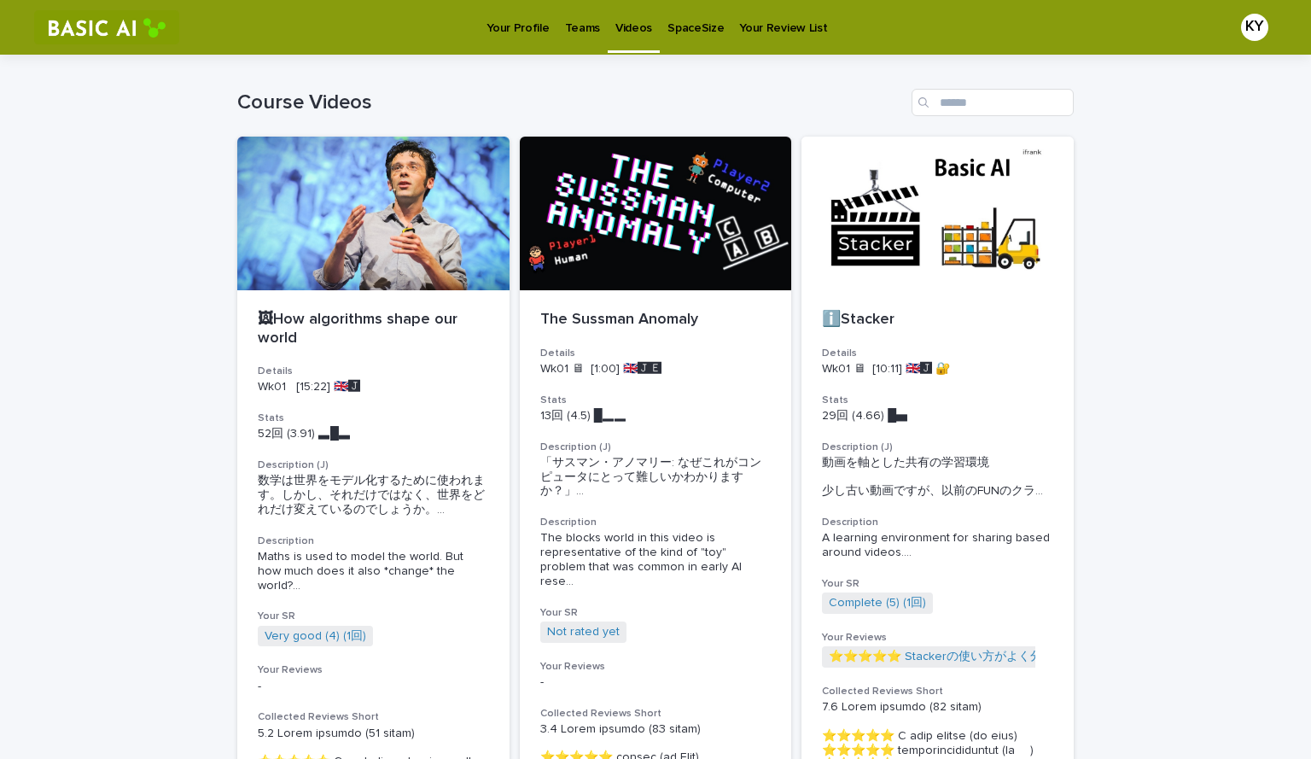
click at [518, 18] on p "Your Profile" at bounding box center [517, 18] width 62 height 36
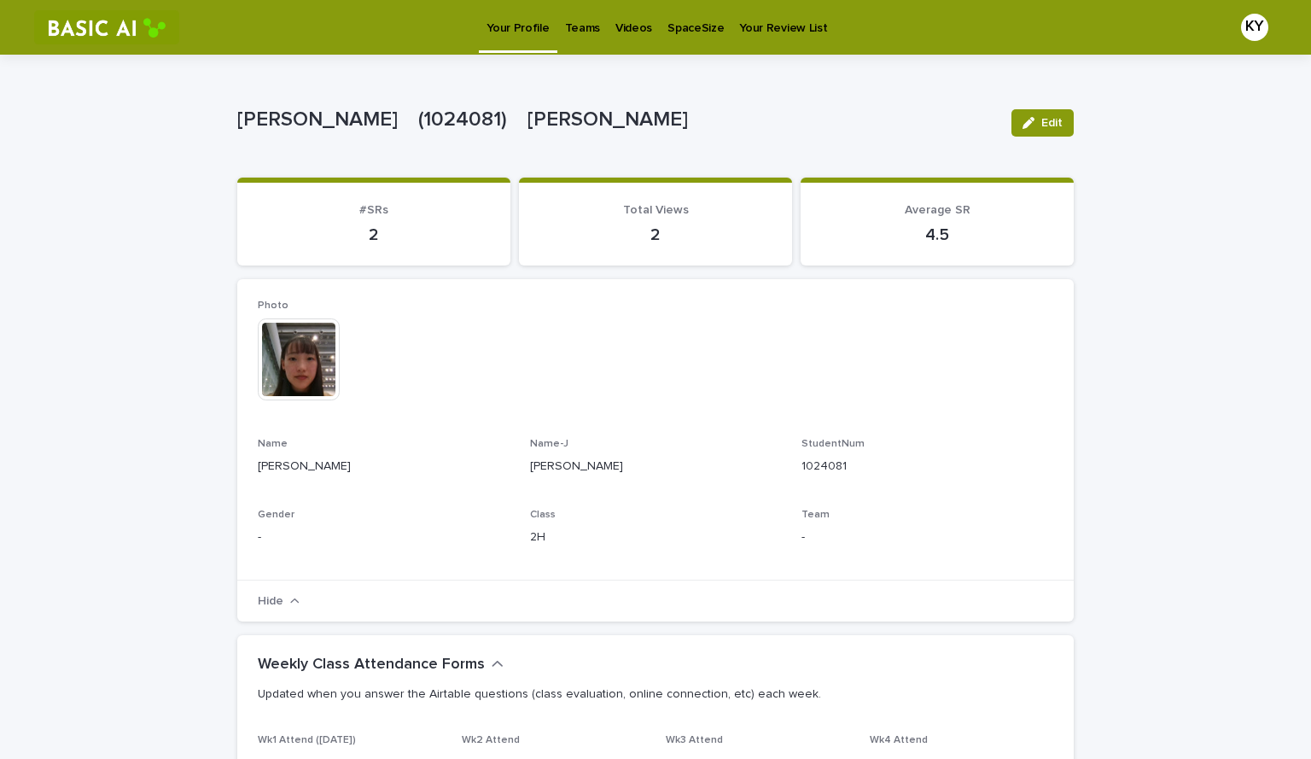
click at [586, 28] on p "Teams" at bounding box center [582, 18] width 35 height 36
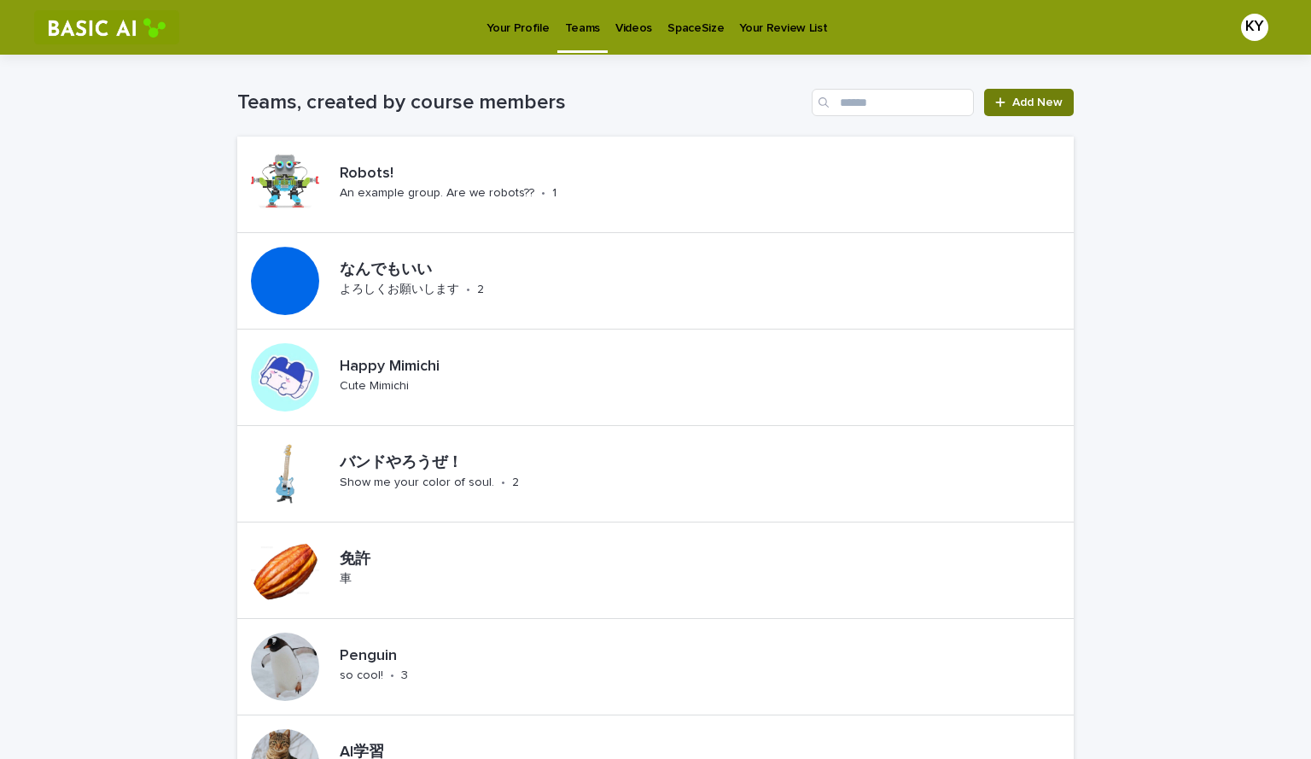
click at [1023, 102] on span "Add New" at bounding box center [1037, 102] width 50 height 12
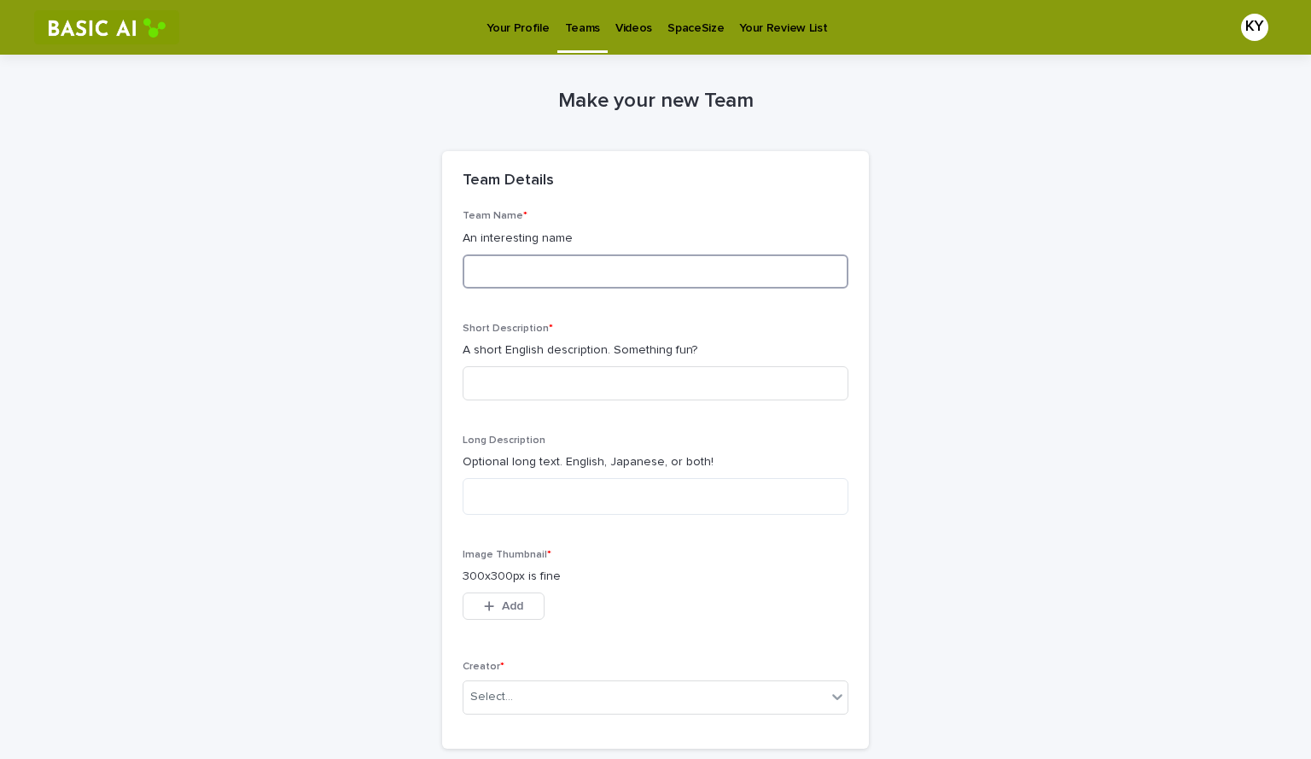
click at [687, 278] on input at bounding box center [656, 271] width 386 height 34
click at [926, 217] on div "Make your new Team Loading... Saving… Loading... Saving… Loading... Saving… Tea…" at bounding box center [655, 422] width 836 height 735
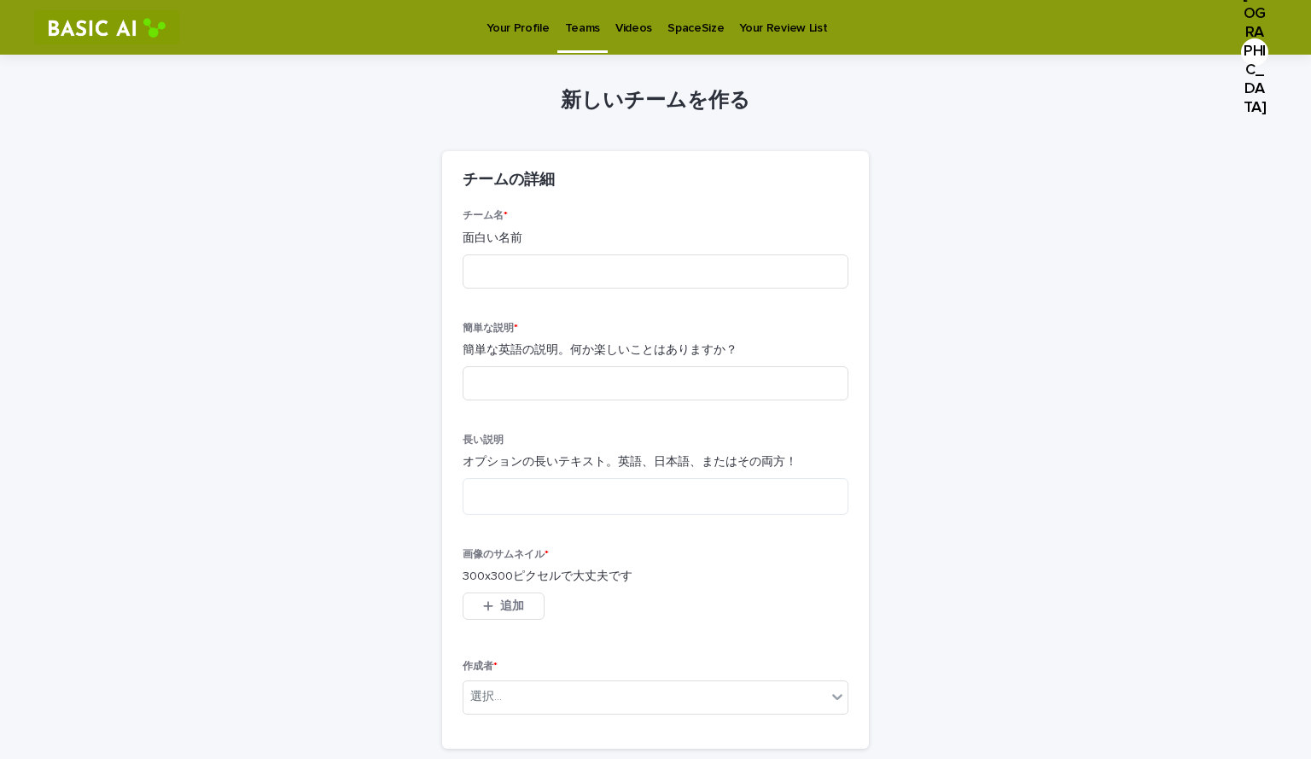
click at [715, 294] on div "チーム名 * 面白い名前" at bounding box center [656, 255] width 386 height 91
click at [710, 279] on input at bounding box center [656, 271] width 386 height 34
click at [621, 271] on input at bounding box center [656, 271] width 386 height 34
type input "*"
type input "*****"
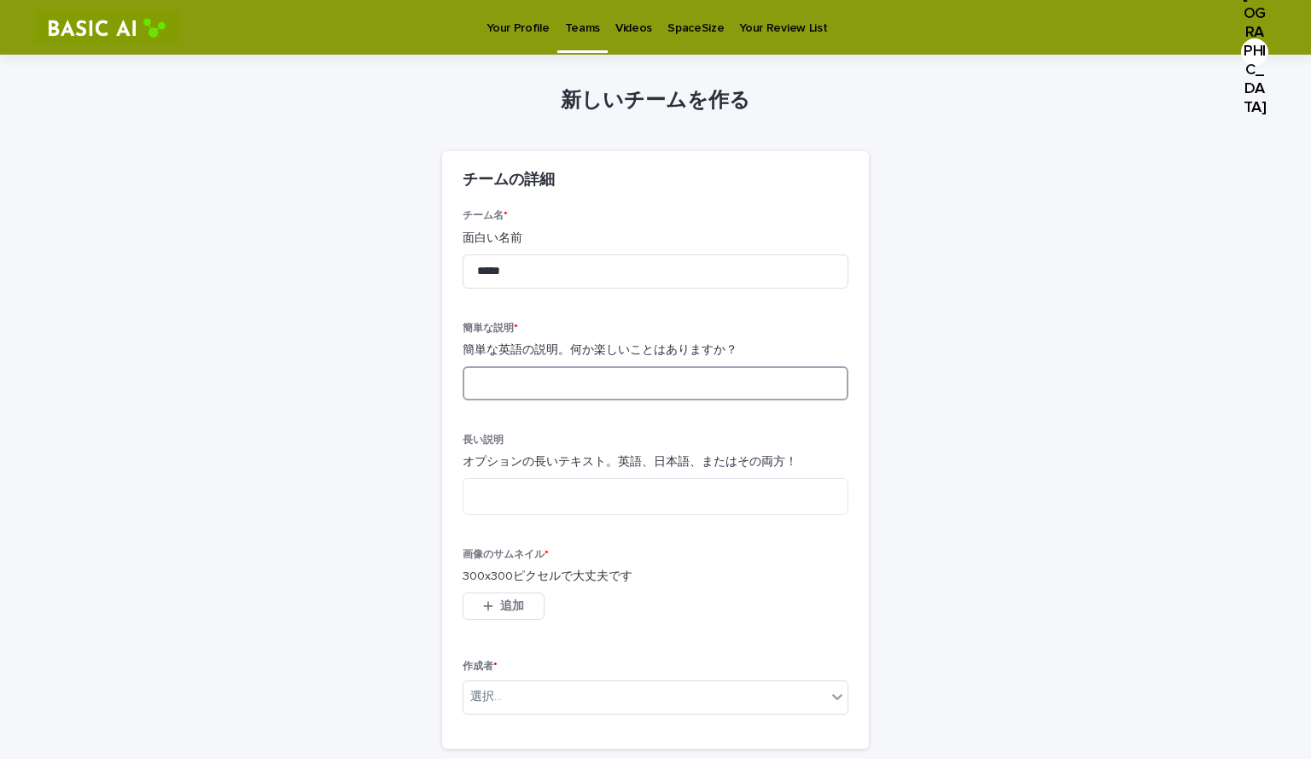
click at [621, 387] on input at bounding box center [656, 383] width 386 height 34
click at [517, 597] on button "追加" at bounding box center [504, 605] width 82 height 27
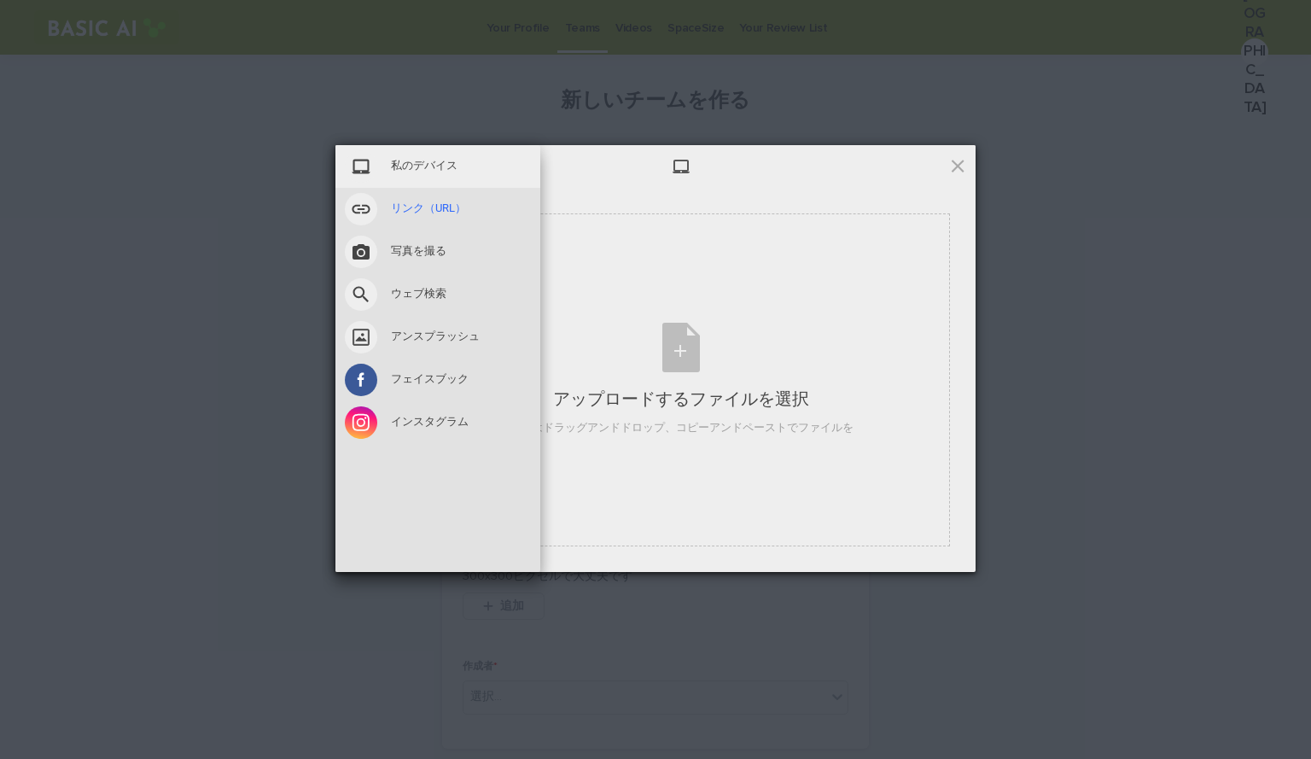
click at [407, 214] on font "リンク（URL）" at bounding box center [428, 207] width 75 height 13
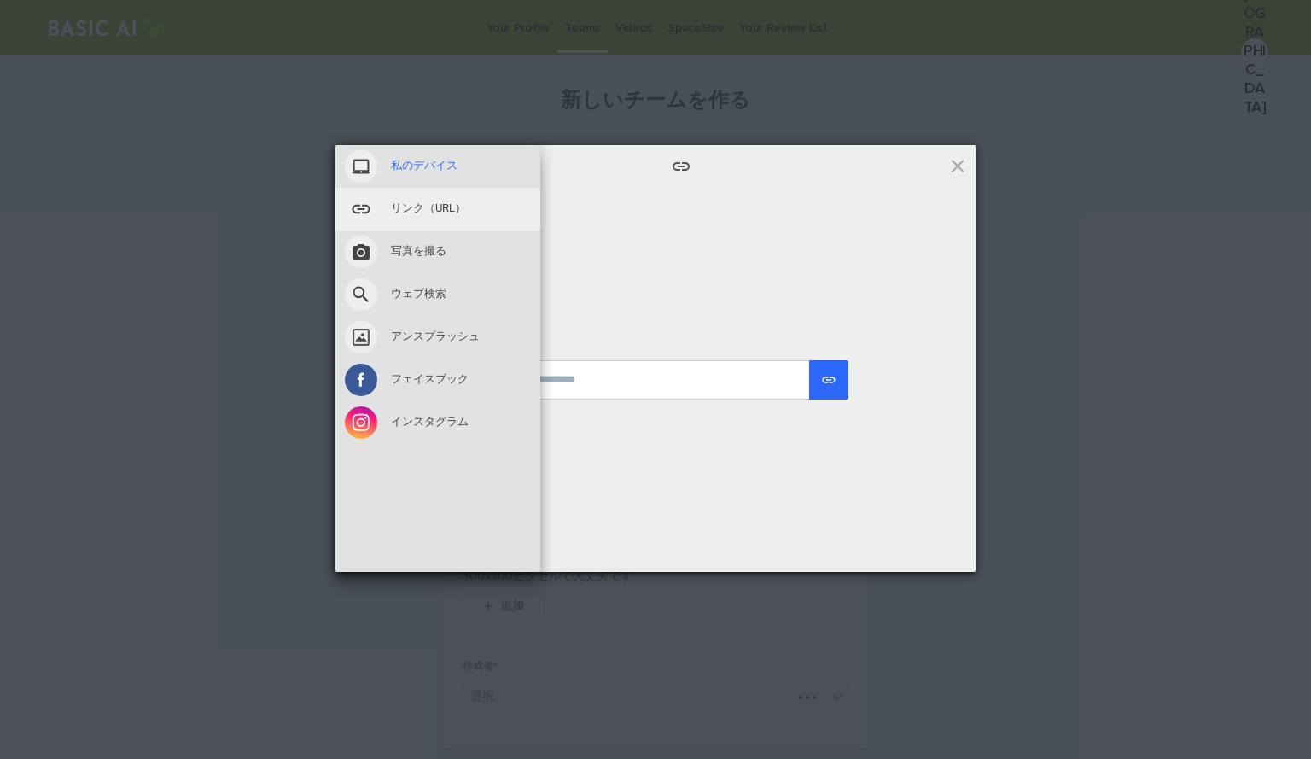
click at [411, 179] on div "私のデバイス" at bounding box center [437, 166] width 205 height 43
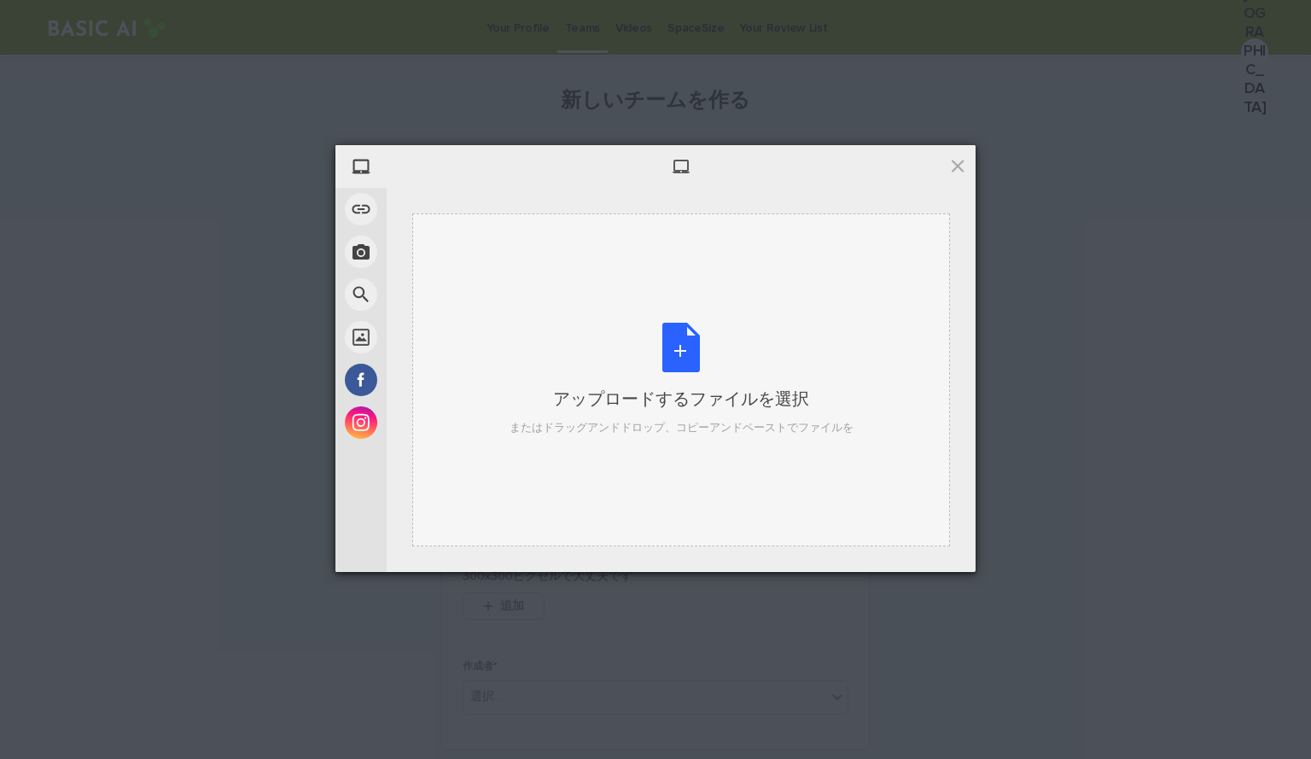
click at [665, 381] on div "アップロードするファイルを選択 またはドラッグアンドドロップ、コピーアンドペーストでファイルを" at bounding box center [682, 380] width 344 height 114
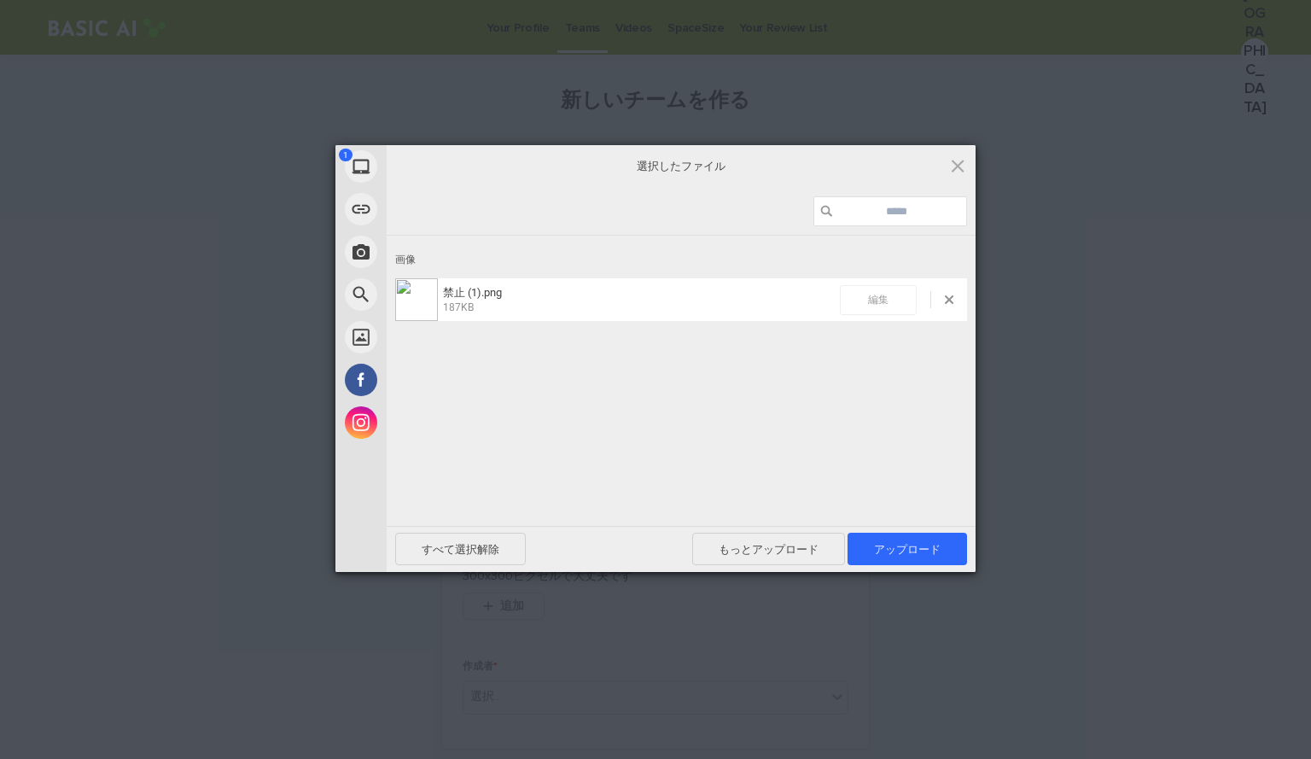
click at [874, 299] on font "編集" at bounding box center [878, 300] width 20 height 12
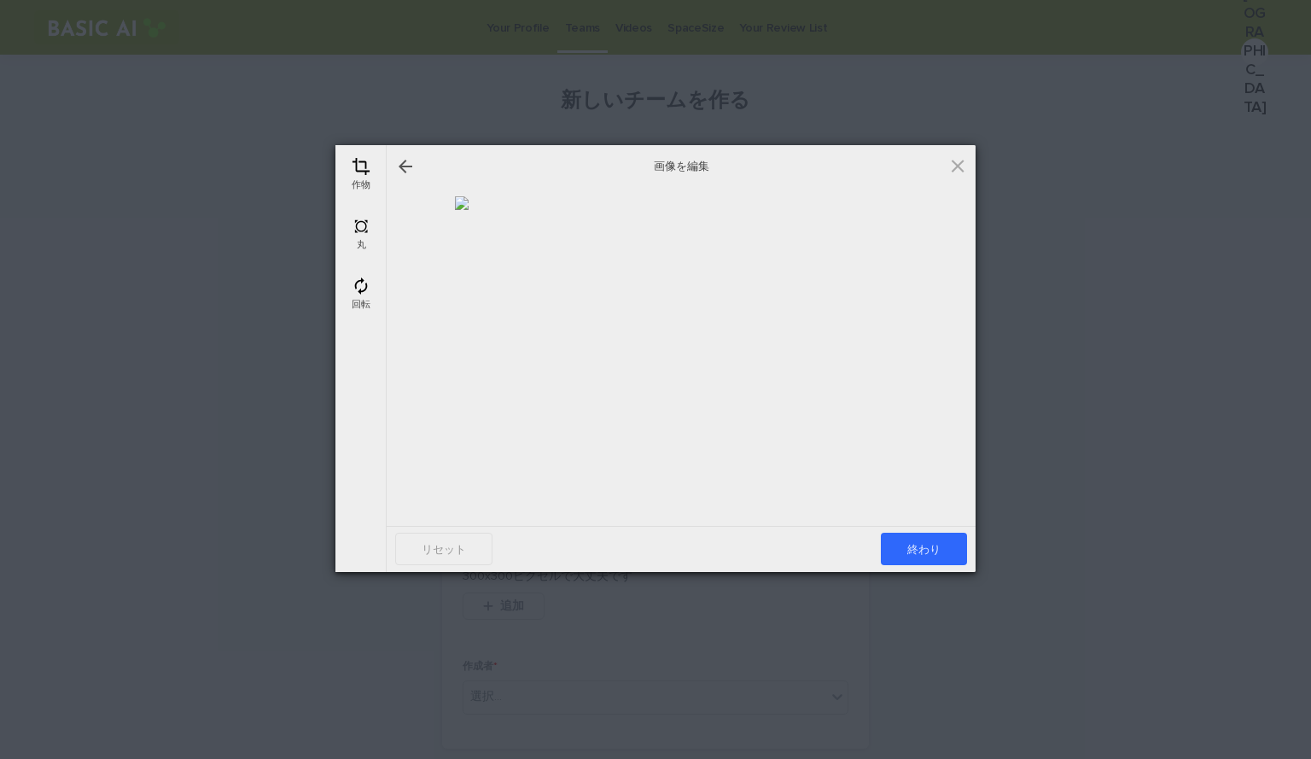
click at [351, 236] on div "丸" at bounding box center [361, 234] width 43 height 43
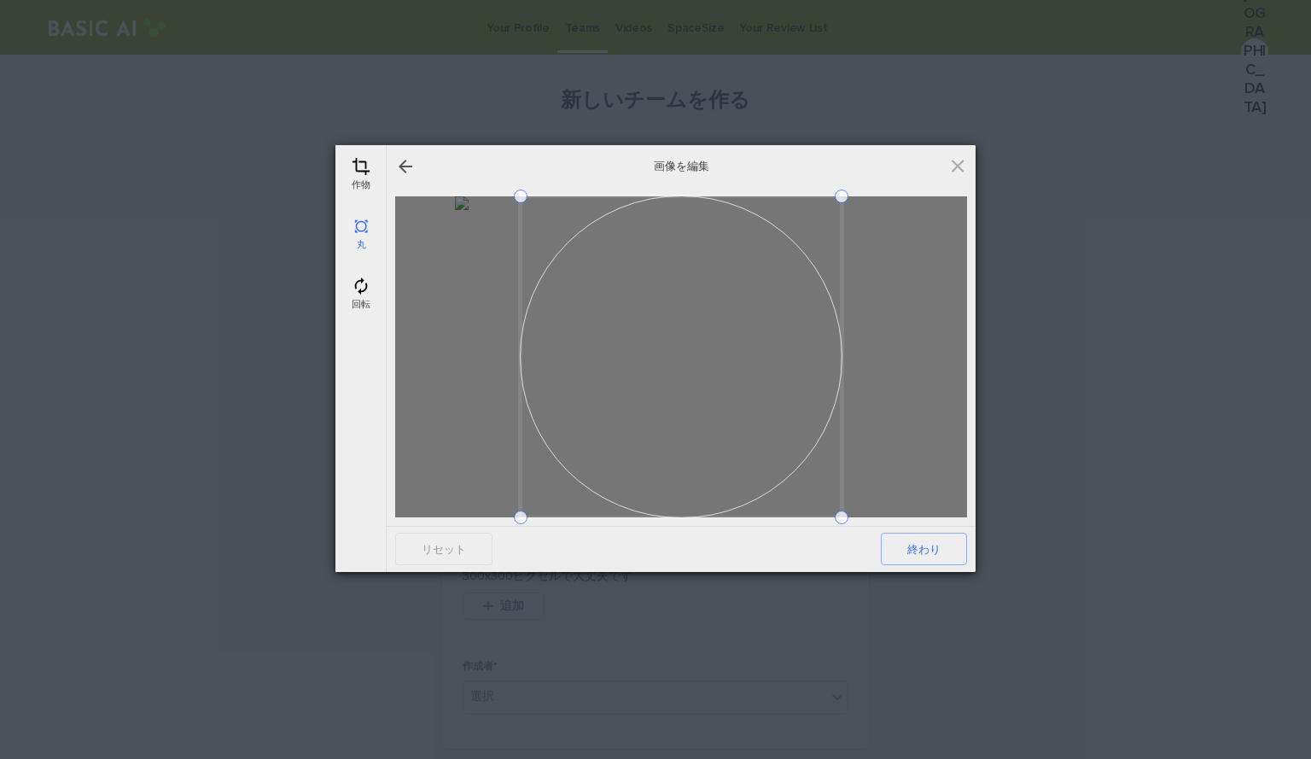
click at [968, 165] on div "画像を編集" at bounding box center [681, 166] width 589 height 43
click at [959, 166] on span at bounding box center [957, 165] width 19 height 19
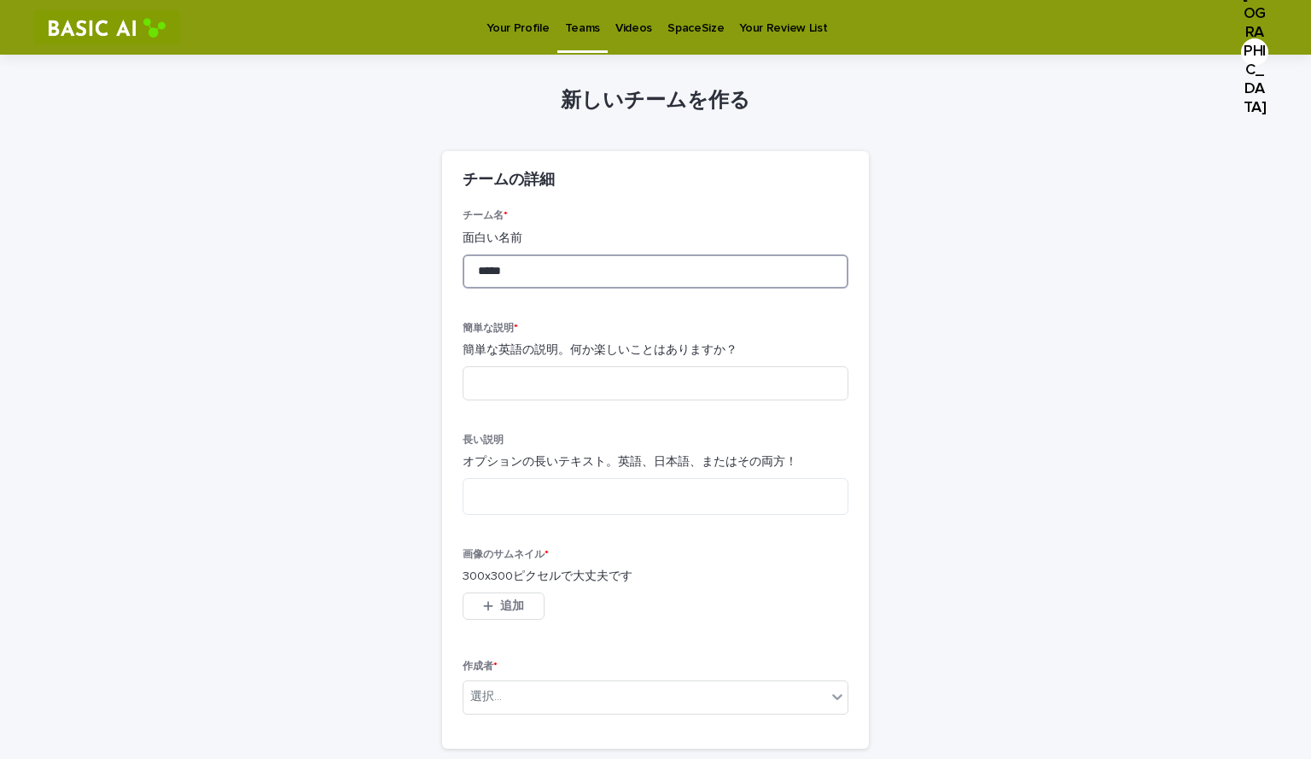
click at [547, 260] on input "*****" at bounding box center [656, 271] width 386 height 34
type input "*"
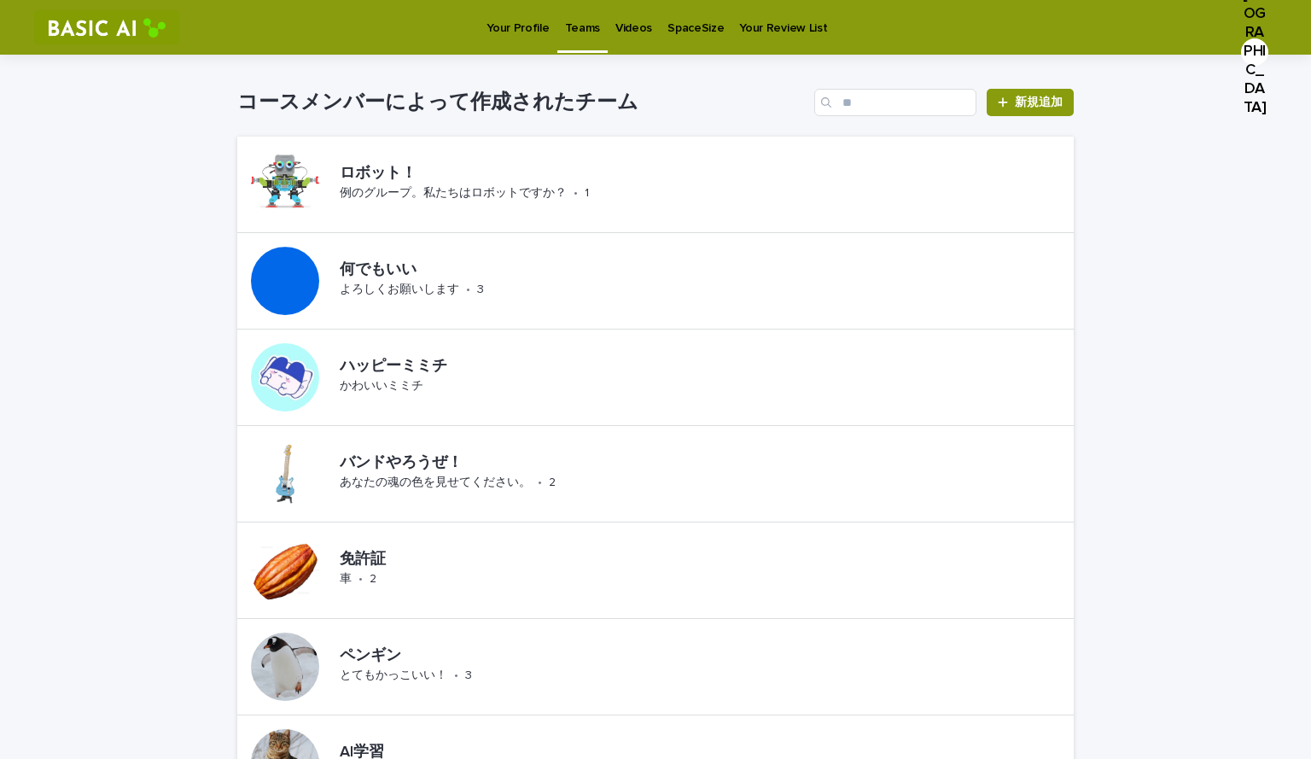
drag, startPoint x: 631, startPoint y: 40, endPoint x: 624, endPoint y: 28, distance: 13.8
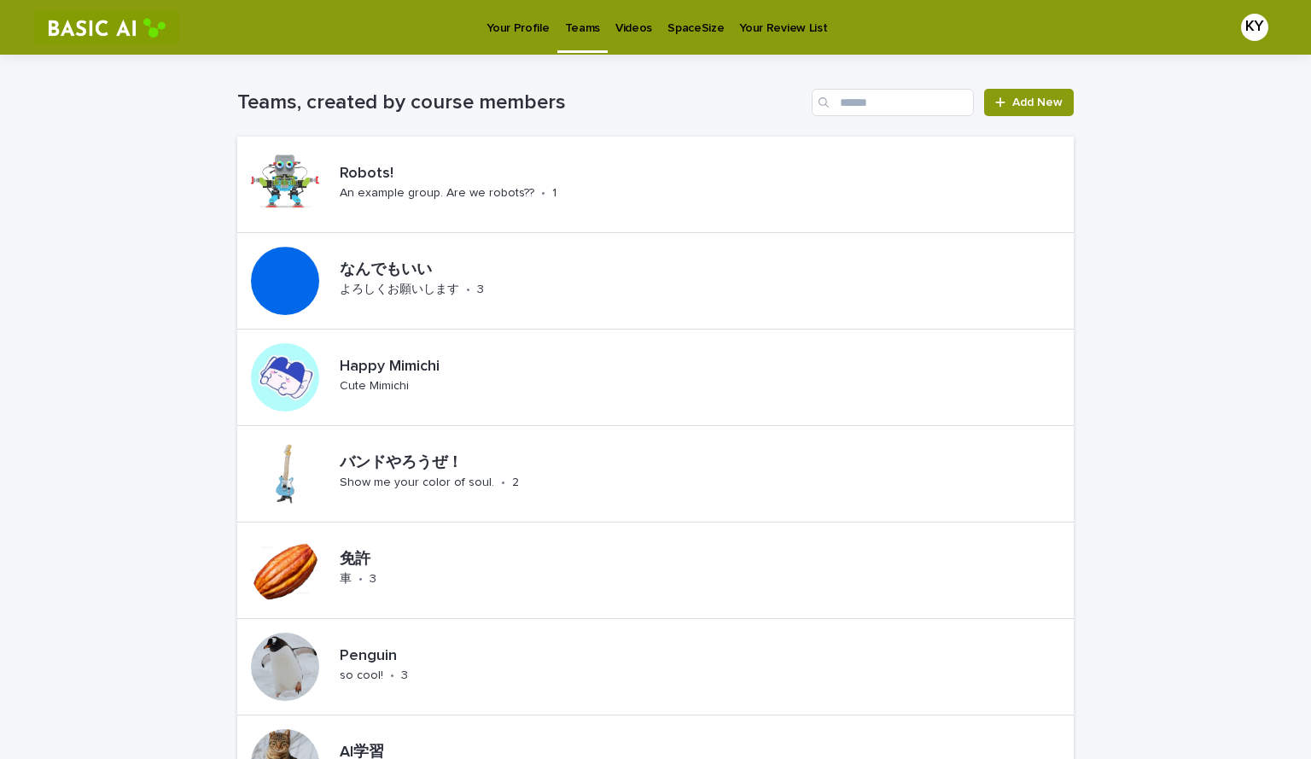
click at [631, 28] on p "Videos" at bounding box center [633, 18] width 37 height 36
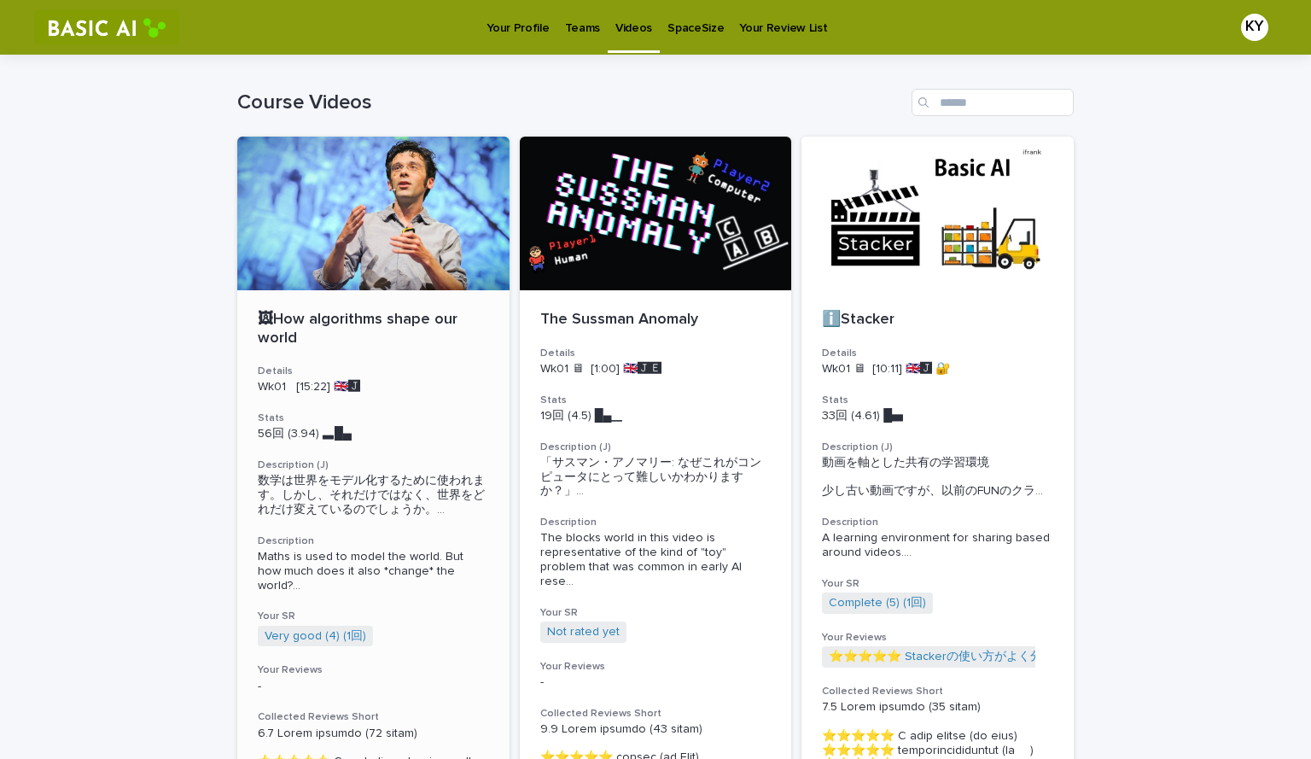
click at [366, 227] on div at bounding box center [373, 214] width 272 height 154
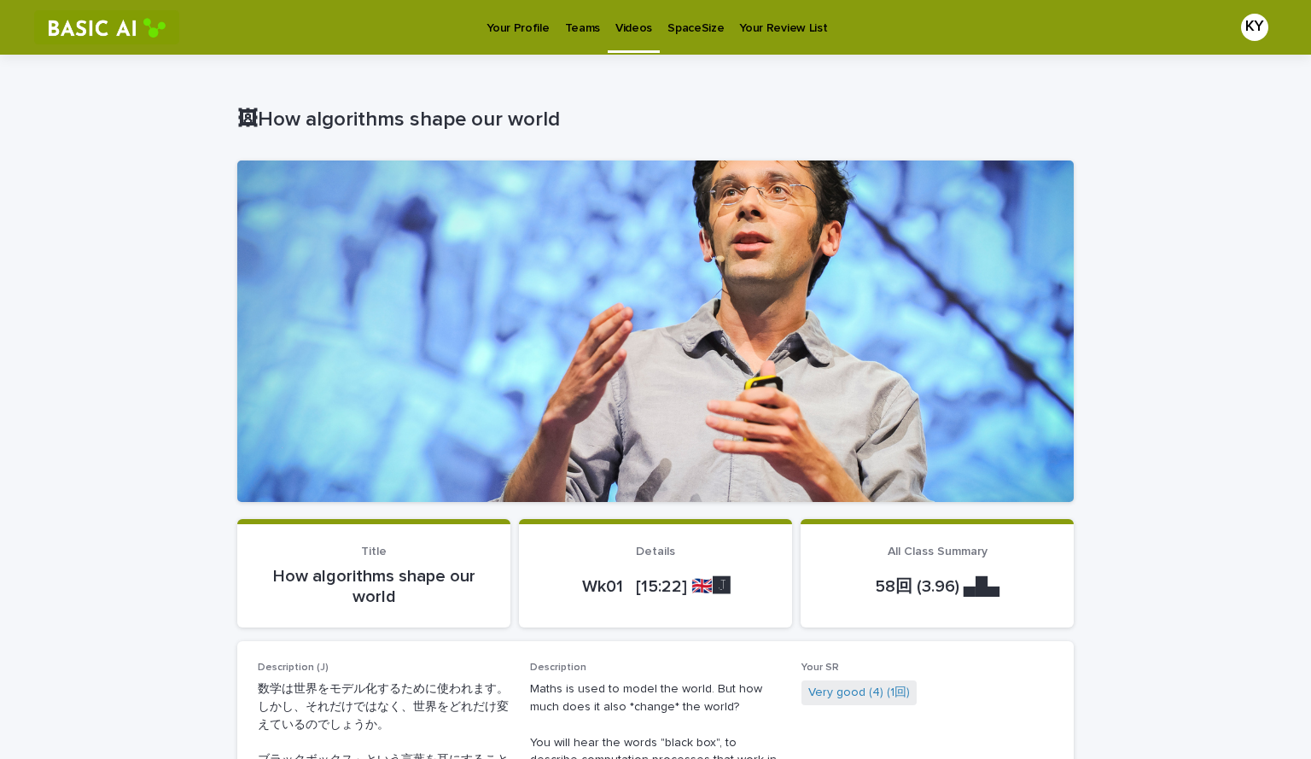
click at [795, 424] on div at bounding box center [655, 330] width 836 height 341
